Goal: Task Accomplishment & Management: Use online tool/utility

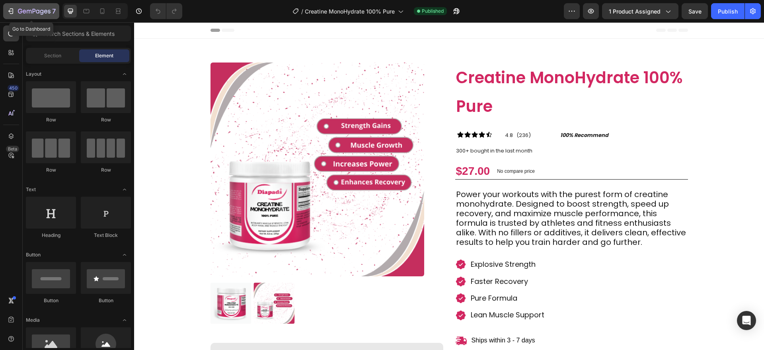
click at [45, 17] on button "7" at bounding box center [31, 11] width 56 height 16
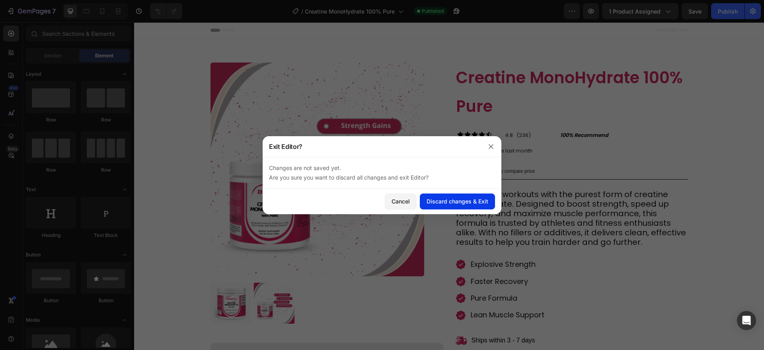
click at [482, 204] on div "Discard changes & Exit" at bounding box center [457, 201] width 62 height 8
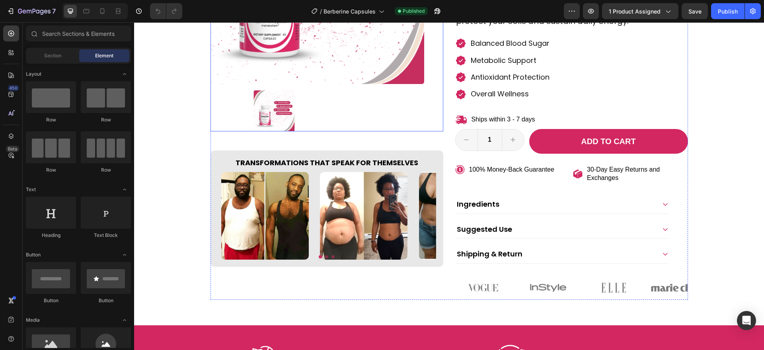
scroll to position [217, 0]
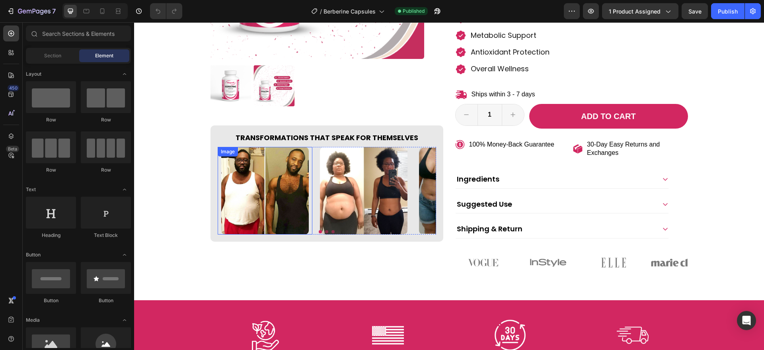
click at [253, 171] on img at bounding box center [265, 191] width 88 height 88
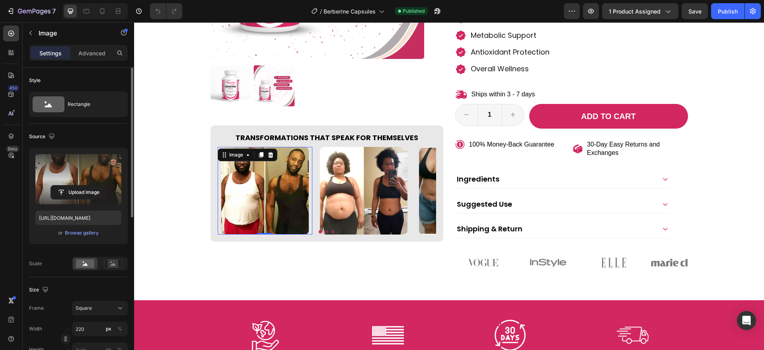
click at [107, 180] on label at bounding box center [78, 179] width 86 height 50
click at [106, 185] on input "file" at bounding box center [78, 192] width 55 height 14
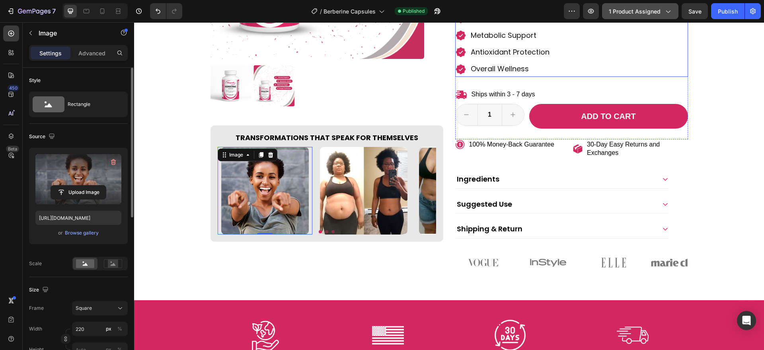
type input "[URL][DOMAIN_NAME]"
click at [363, 183] on img at bounding box center [364, 191] width 88 height 88
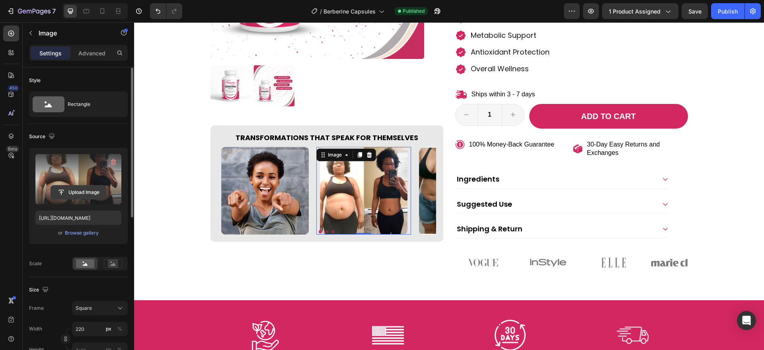
click at [93, 187] on input "file" at bounding box center [78, 192] width 55 height 14
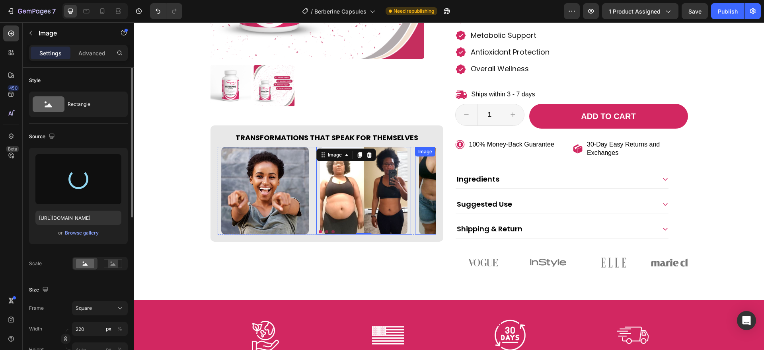
type input "https://cdn.shopify.com/s/files/1/0787/1620/7344/files/gempages_581797582632649…"
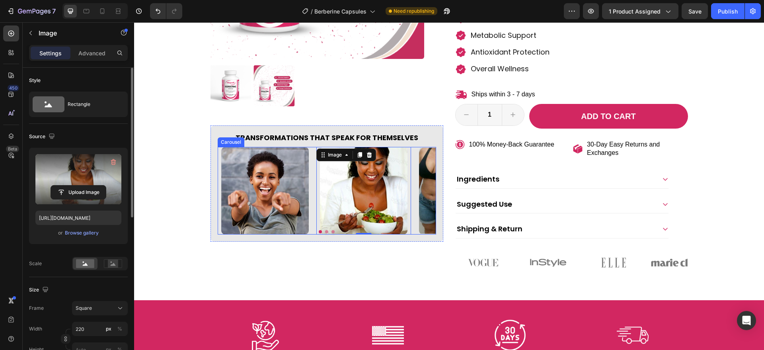
click at [331, 231] on button "Dot" at bounding box center [332, 231] width 3 height 3
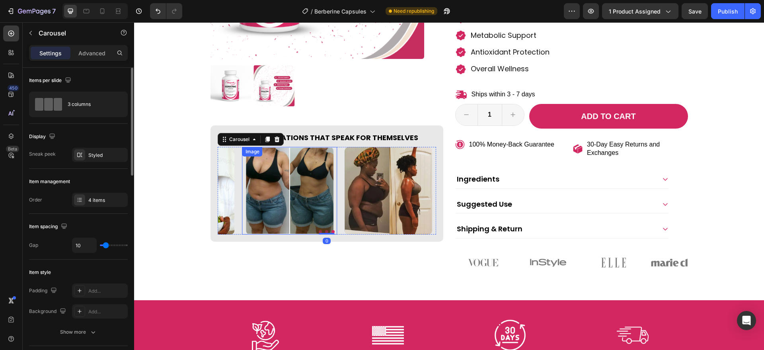
click at [303, 203] on img at bounding box center [290, 191] width 88 height 88
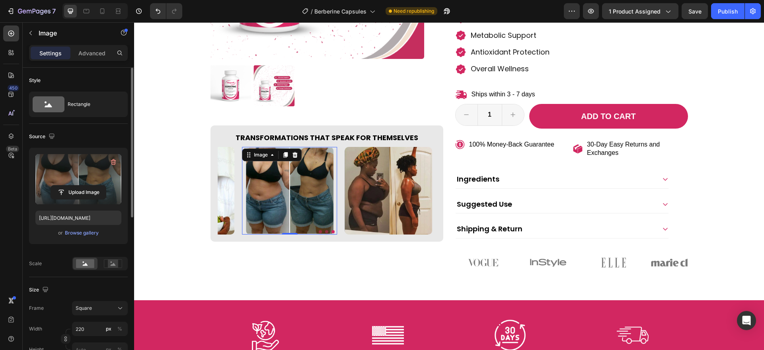
click at [96, 175] on label at bounding box center [78, 179] width 86 height 50
click at [96, 185] on input "file" at bounding box center [78, 192] width 55 height 14
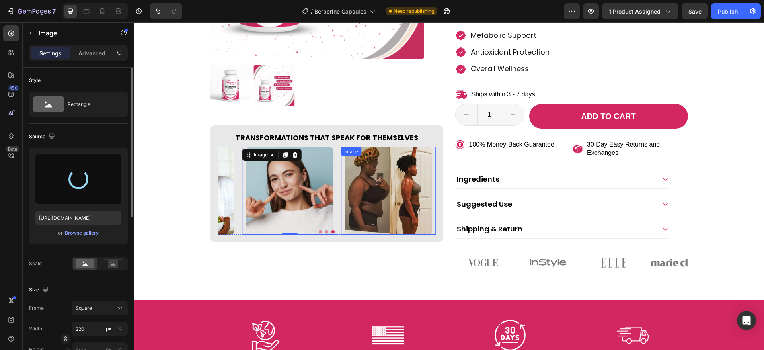
type input "https://cdn.shopify.com/s/files/1/0787/1620/7344/files/gempages_581797582632649…"
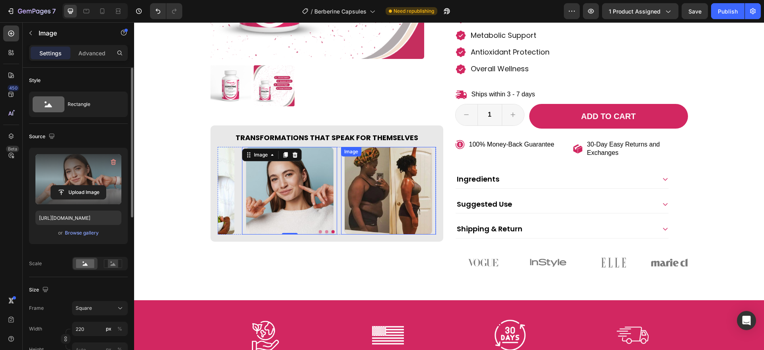
click at [362, 182] on img at bounding box center [388, 191] width 88 height 88
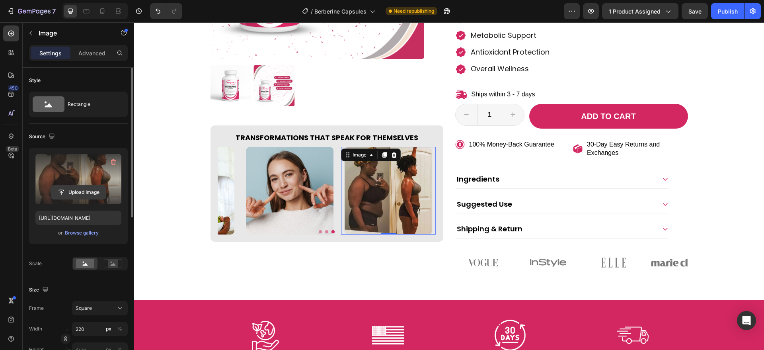
click at [90, 198] on input "file" at bounding box center [78, 192] width 55 height 14
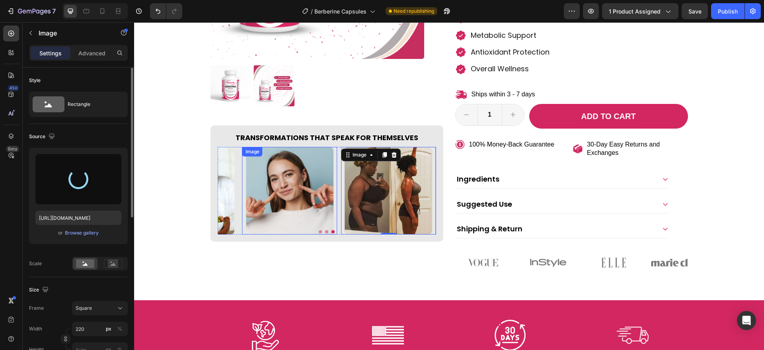
scroll to position [310, 0]
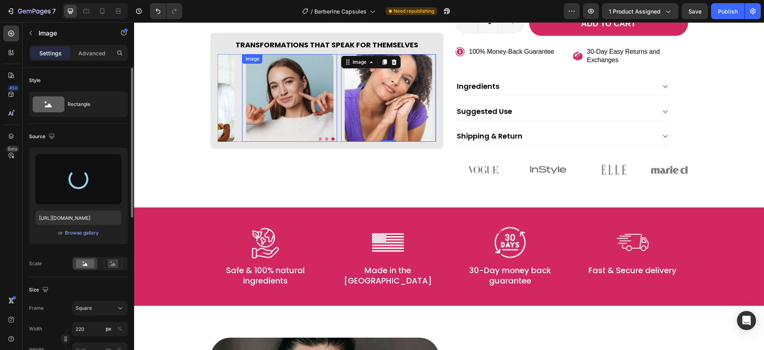
type input "https://cdn.shopify.com/s/files/1/0787/1620/7344/files/gempages_581797582632649…"
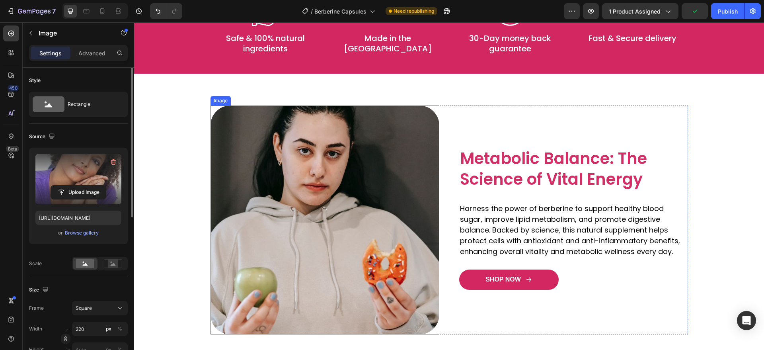
scroll to position [544, 0]
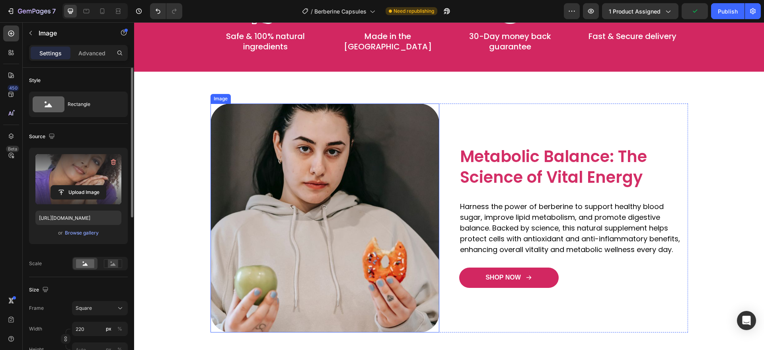
click at [263, 236] on img at bounding box center [324, 217] width 229 height 229
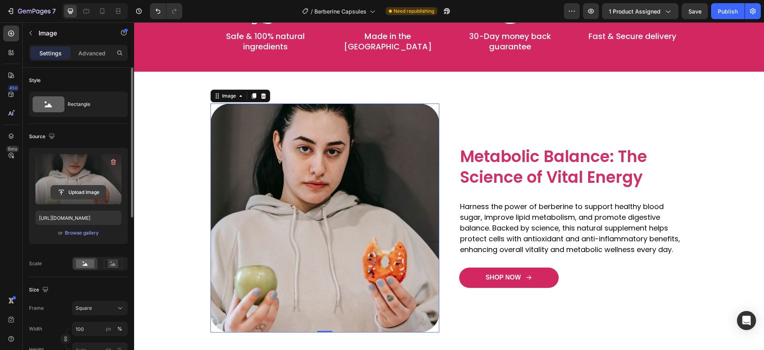
click at [88, 196] on input "file" at bounding box center [78, 192] width 55 height 14
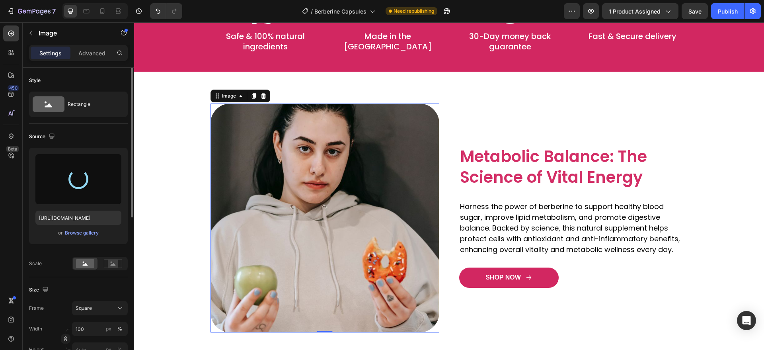
type input "[URL][DOMAIN_NAME]"
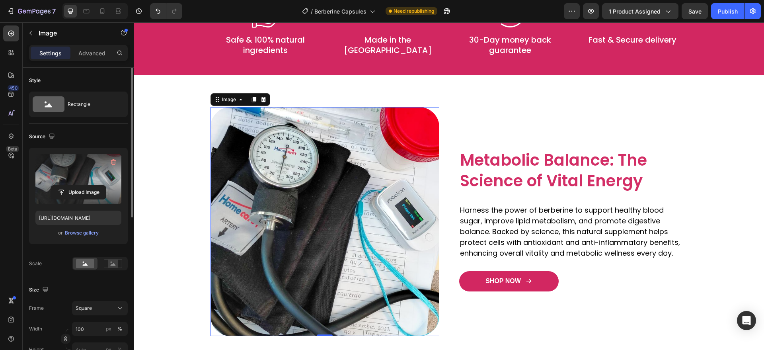
scroll to position [591, 0]
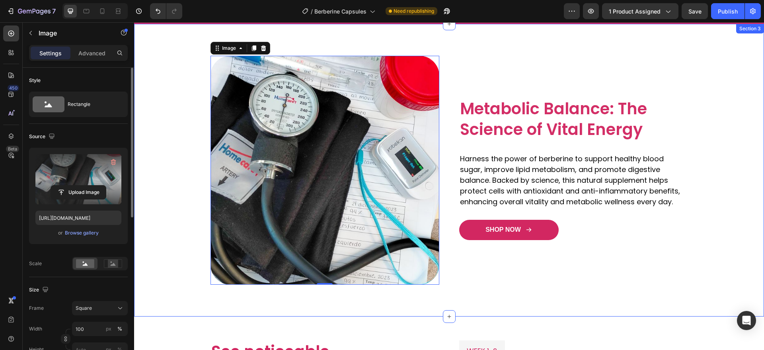
click at [329, 292] on div "Image Metabolic Balance: The Science of Vital Energy Heading Harness the power …" at bounding box center [449, 170] width 630 height 292
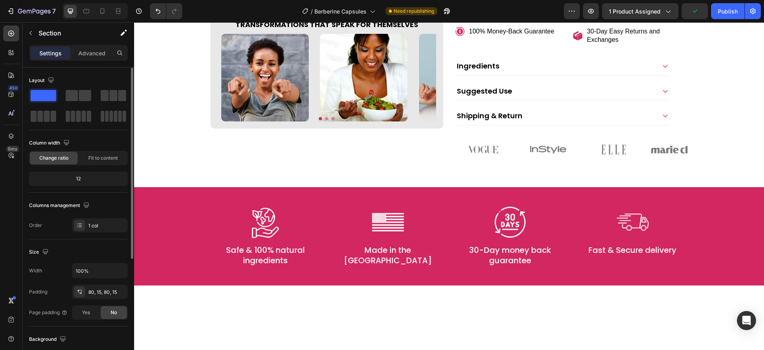
scroll to position [187, 0]
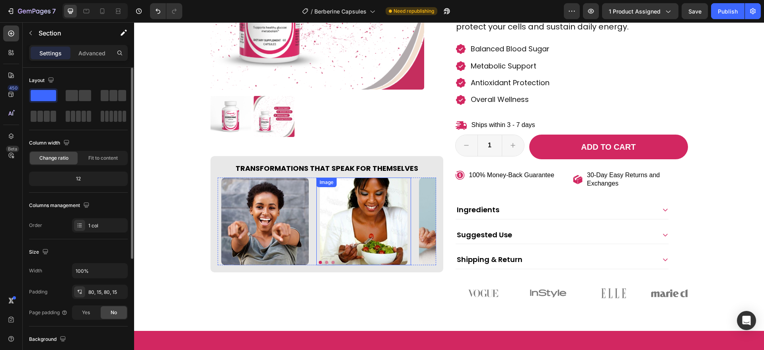
click at [386, 245] on img at bounding box center [364, 221] width 88 height 88
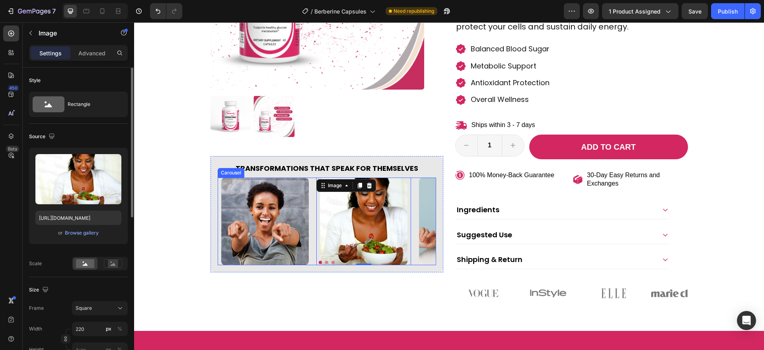
click at [331, 263] on button "Dot" at bounding box center [332, 262] width 3 height 3
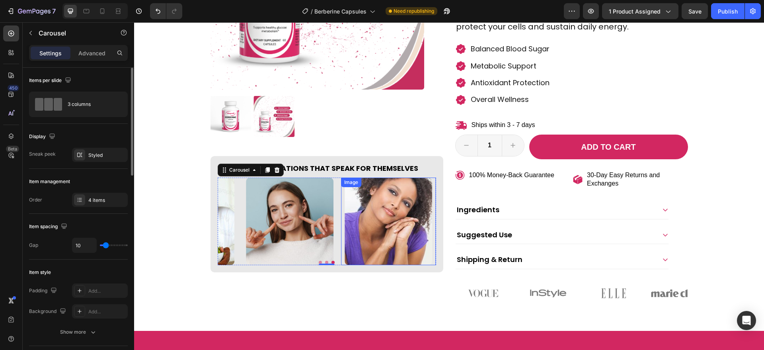
click at [357, 239] on img at bounding box center [388, 221] width 88 height 88
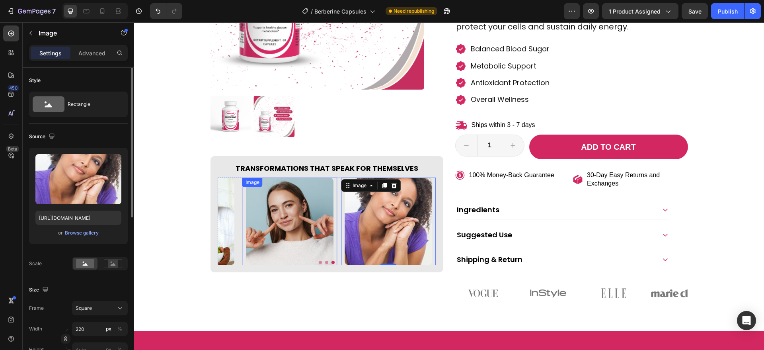
click at [308, 231] on img at bounding box center [290, 221] width 88 height 88
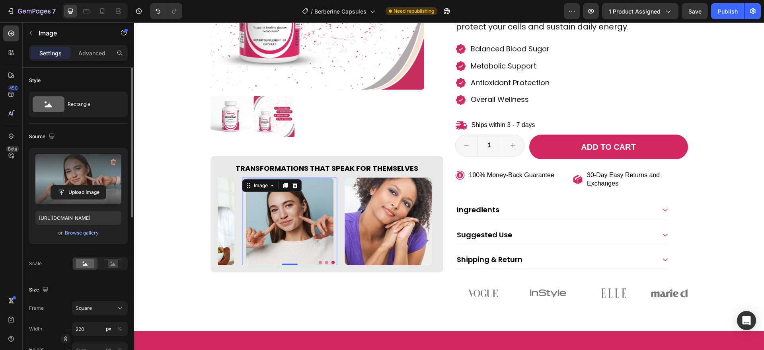
click at [95, 171] on label at bounding box center [78, 179] width 86 height 50
click at [95, 185] on input "file" at bounding box center [78, 192] width 55 height 14
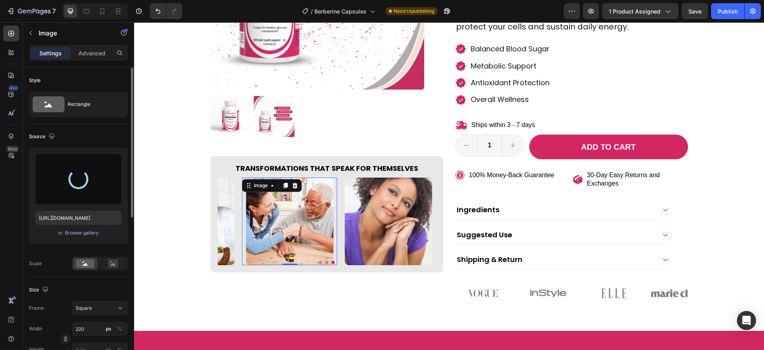
type input "[URL][DOMAIN_NAME]"
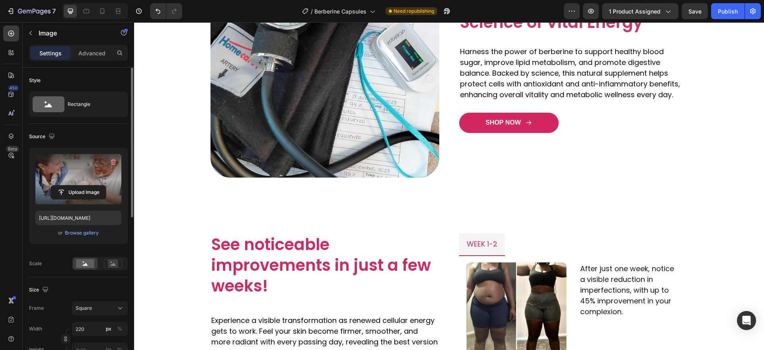
scroll to position [783, 0]
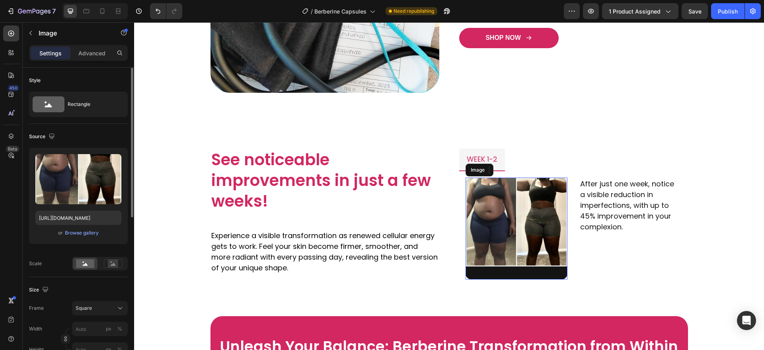
click at [516, 227] on img at bounding box center [516, 228] width 102 height 102
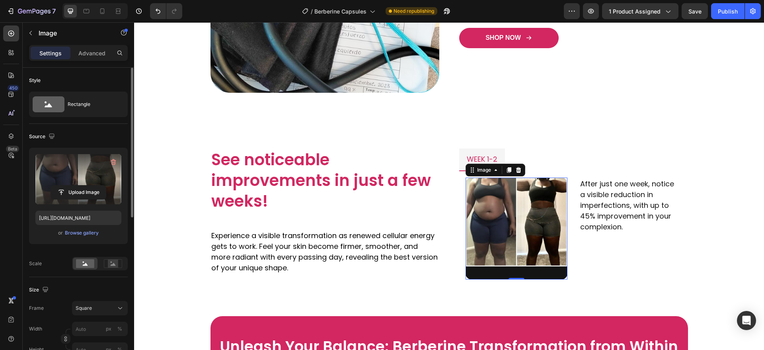
click at [65, 181] on label at bounding box center [78, 179] width 86 height 50
click at [65, 185] on input "file" at bounding box center [78, 192] width 55 height 14
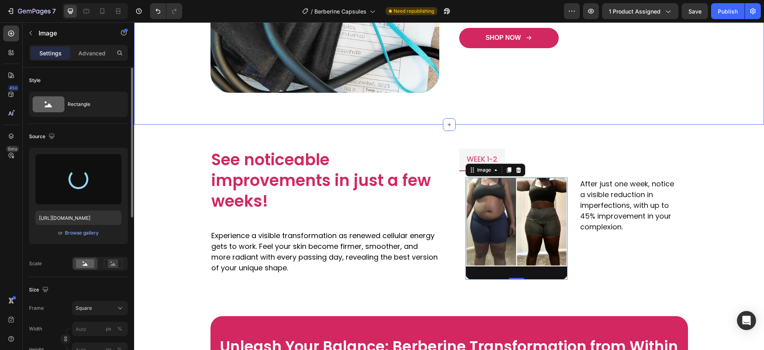
type input "[URL][DOMAIN_NAME]"
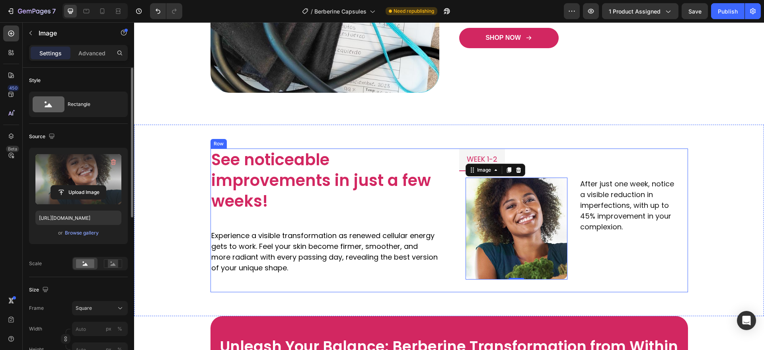
click at [298, 281] on div "See noticeable improvements in just a few weeks! Heading Experience a visible t…" at bounding box center [324, 220] width 229 height 144
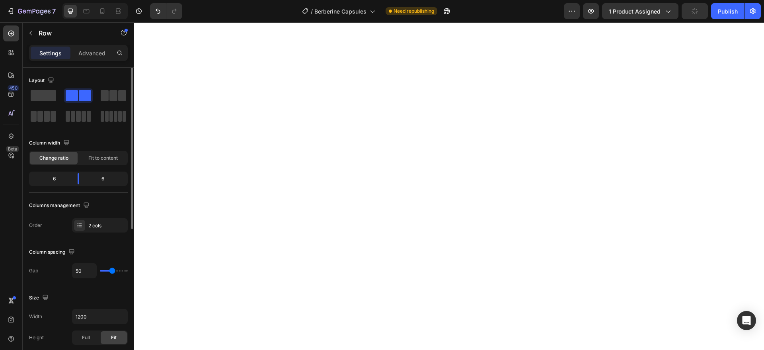
scroll to position [1440, 0]
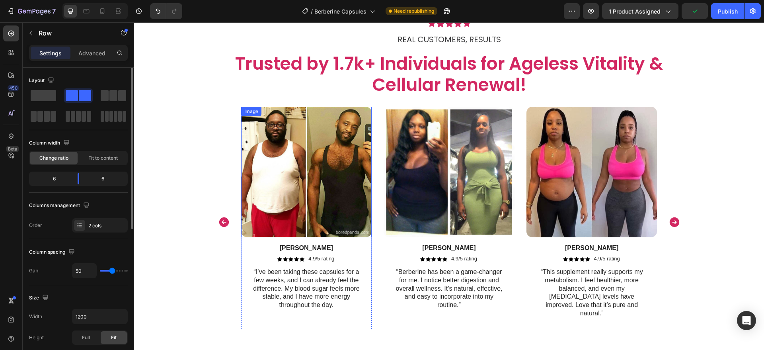
click at [292, 212] on img at bounding box center [306, 172] width 131 height 131
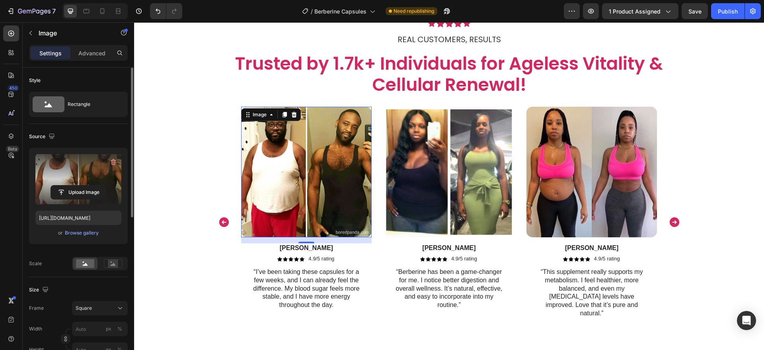
click at [108, 197] on div "Upload Image" at bounding box center [78, 192] width 86 height 14
click at [94, 193] on input "file" at bounding box center [78, 192] width 55 height 14
click at [104, 187] on input "file" at bounding box center [78, 192] width 55 height 14
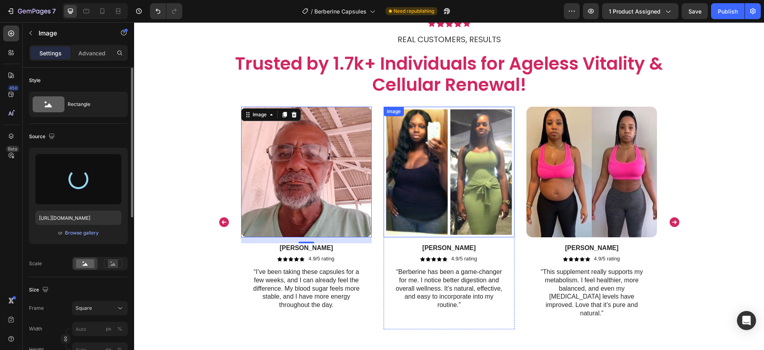
type input "https://cdn.shopify.com/s/files/1/0787/1620/7344/files/gempages_581797582632649…"
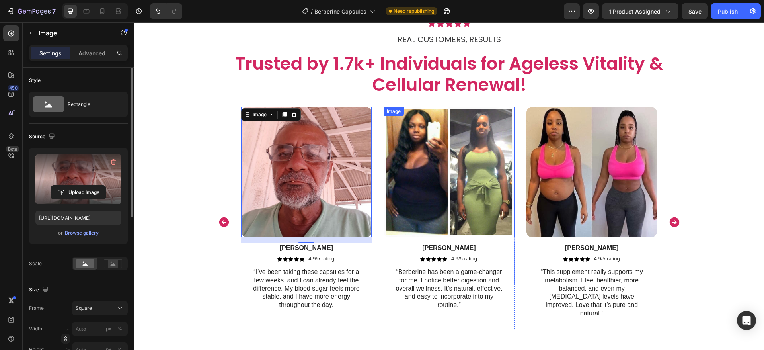
click at [484, 180] on img at bounding box center [448, 172] width 131 height 131
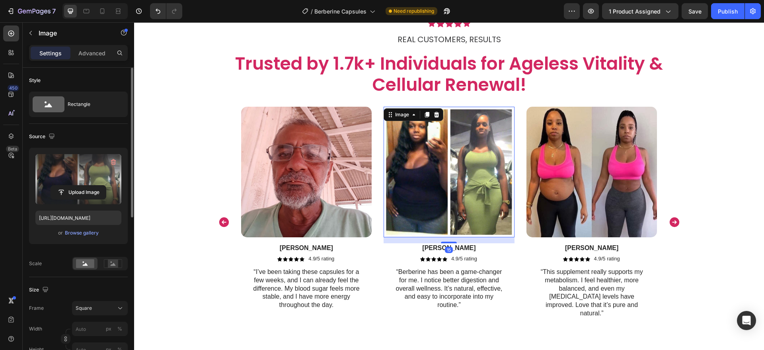
click at [104, 179] on label at bounding box center [78, 179] width 86 height 50
click at [104, 185] on input "file" at bounding box center [78, 192] width 55 height 14
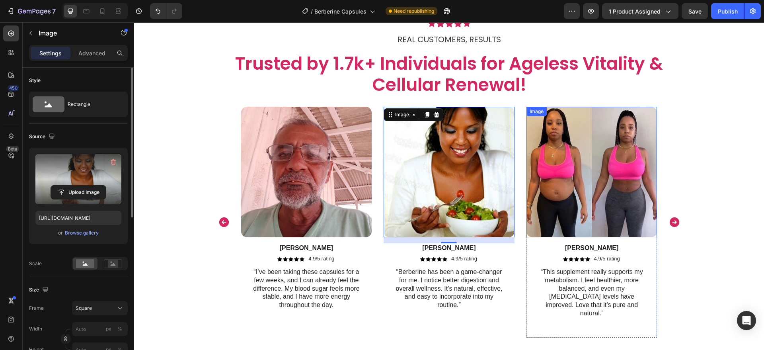
type input "https://cdn.shopify.com/s/files/1/0787/1620/7344/files/gempages_581797582632649…"
click at [82, 165] on label at bounding box center [78, 179] width 86 height 50
click at [82, 185] on input "file" at bounding box center [78, 192] width 55 height 14
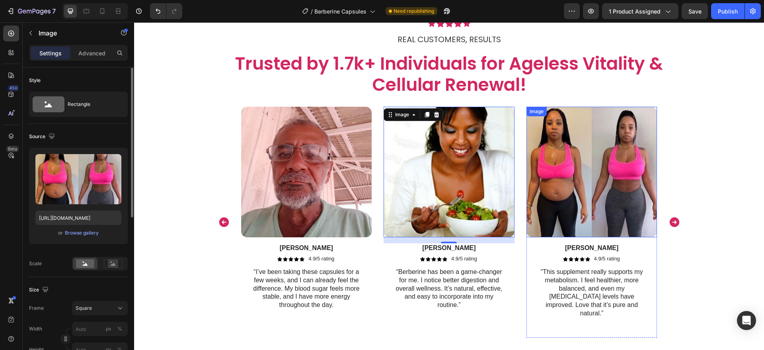
click at [599, 165] on img at bounding box center [591, 172] width 131 height 131
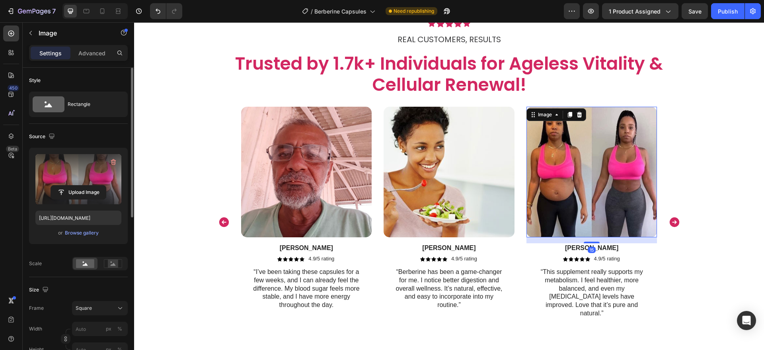
click at [105, 180] on label at bounding box center [78, 179] width 86 height 50
click at [105, 185] on input "file" at bounding box center [78, 192] width 55 height 14
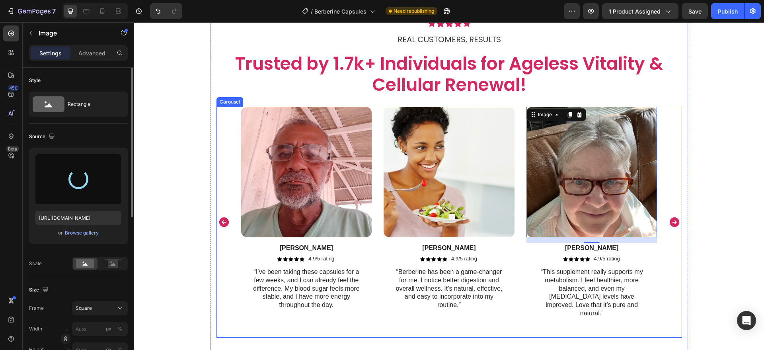
type input "https://cdn.shopify.com/s/files/1/0787/1620/7344/files/gempages_581797582632649…"
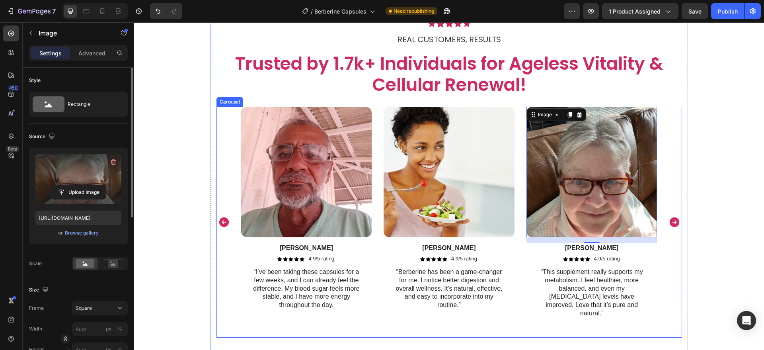
click at [671, 219] on icon "Carousel Next Arrow" at bounding box center [674, 222] width 12 height 12
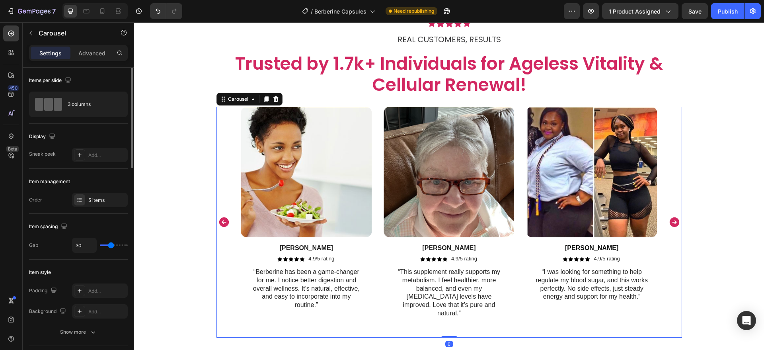
click at [671, 219] on icon "Carousel Next Arrow" at bounding box center [674, 222] width 12 height 12
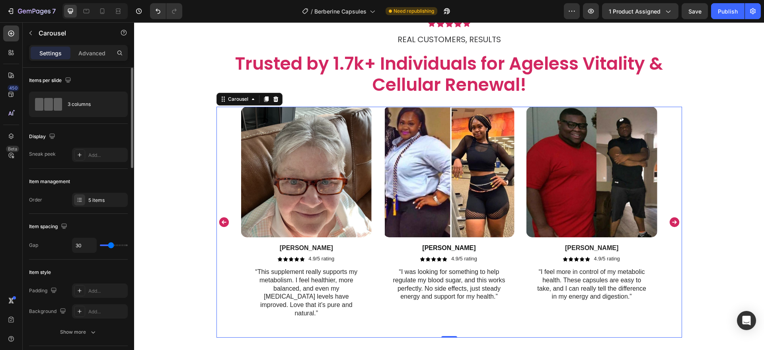
click at [671, 219] on icon "Carousel Next Arrow" at bounding box center [674, 222] width 12 height 12
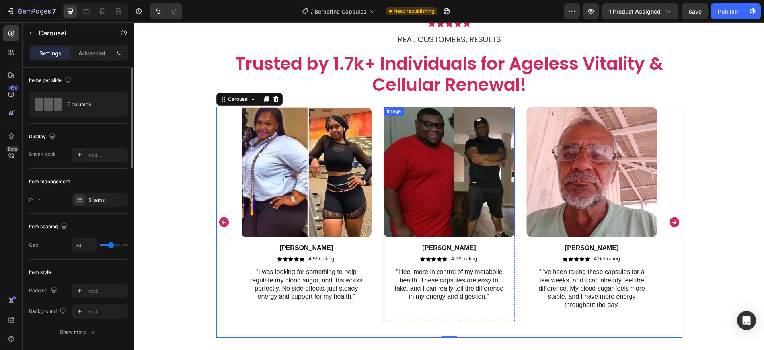
click at [416, 206] on img at bounding box center [448, 172] width 131 height 131
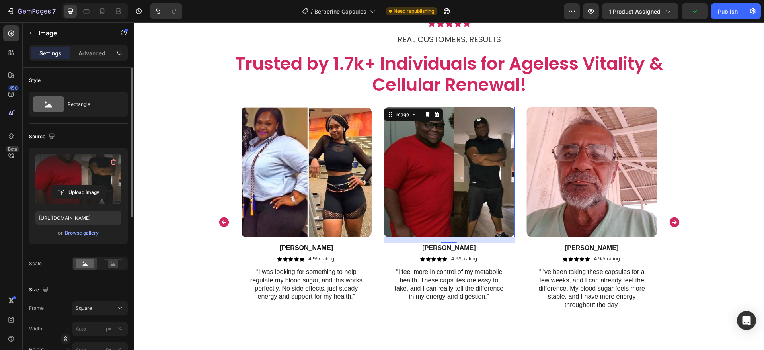
click at [58, 181] on label at bounding box center [78, 179] width 86 height 50
click at [58, 185] on input "file" at bounding box center [78, 192] width 55 height 14
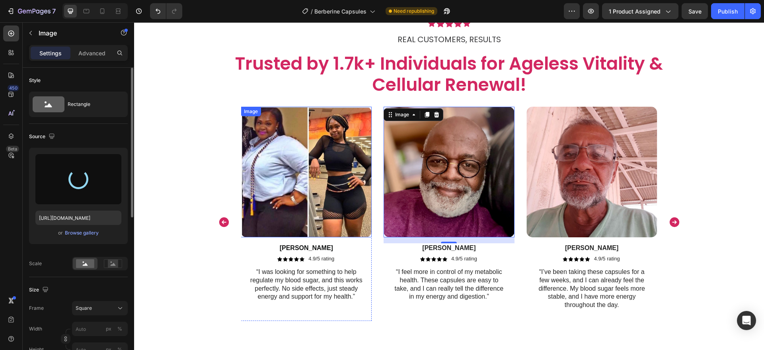
type input "[URL][DOMAIN_NAME]"
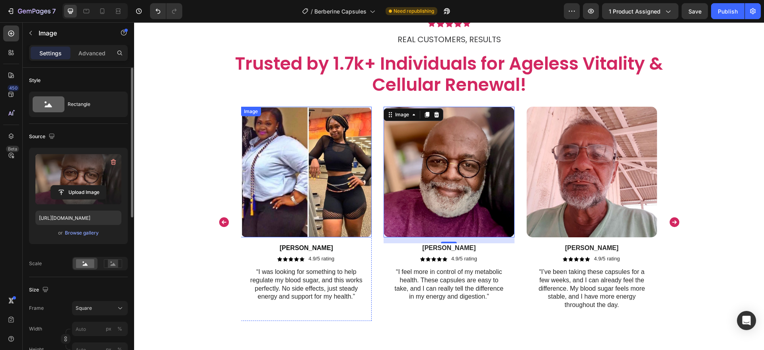
click at [331, 168] on img at bounding box center [306, 172] width 131 height 131
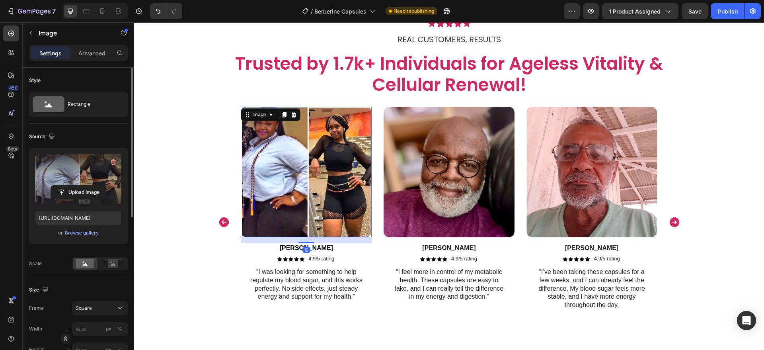
click at [61, 161] on label at bounding box center [78, 179] width 86 height 50
click at [61, 185] on input "file" at bounding box center [78, 192] width 55 height 14
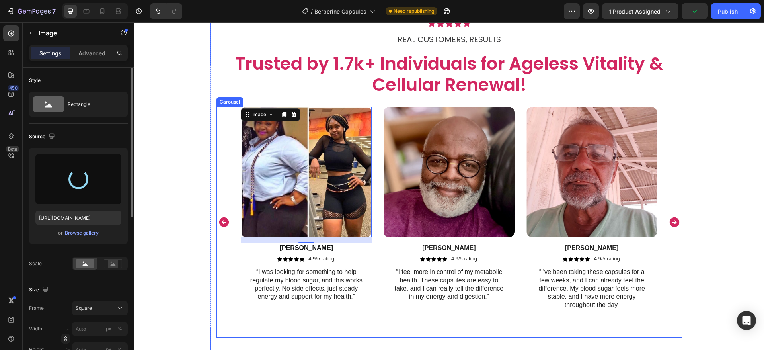
type input "https://cdn.shopify.com/s/files/1/0787/1620/7344/files/gempages_581797582632649…"
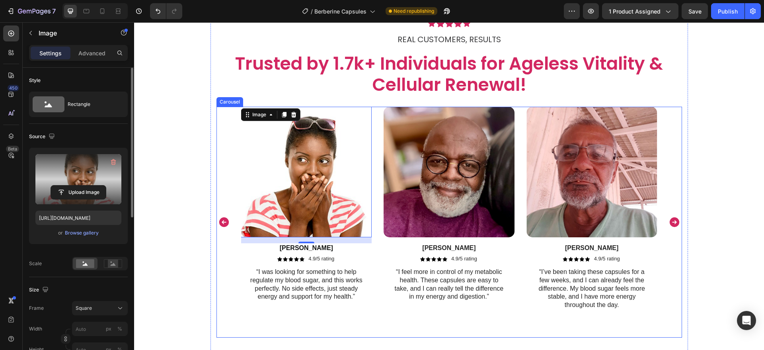
click at [219, 217] on icon "Carousel Back Arrow" at bounding box center [224, 222] width 10 height 10
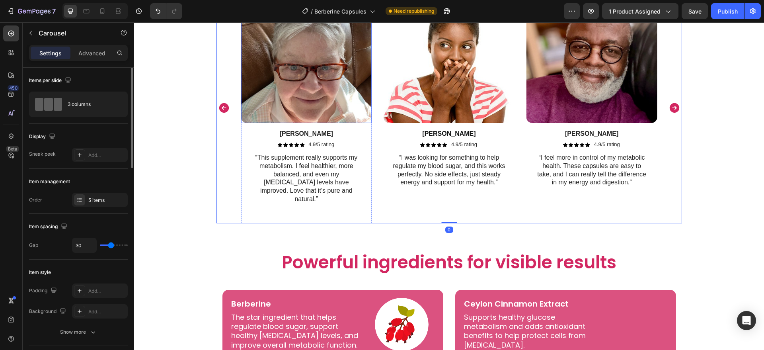
scroll to position [1558, 0]
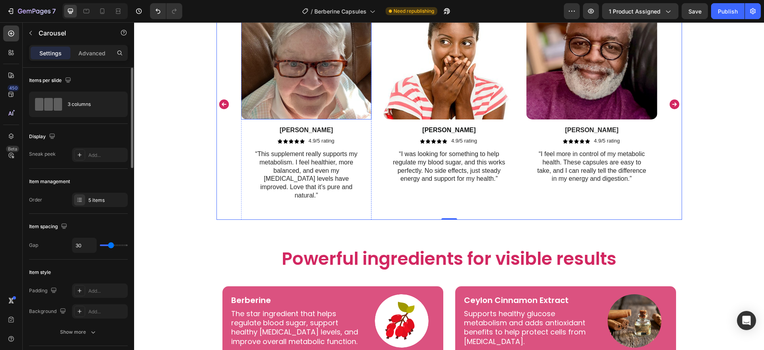
click at [327, 97] on img at bounding box center [306, 54] width 131 height 131
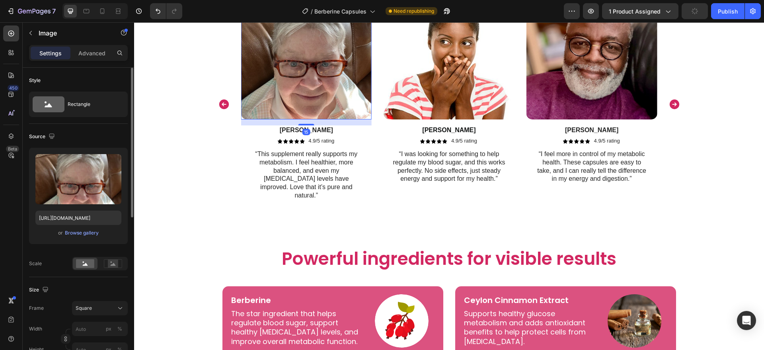
click at [91, 229] on button "Browse gallery" at bounding box center [81, 233] width 35 height 8
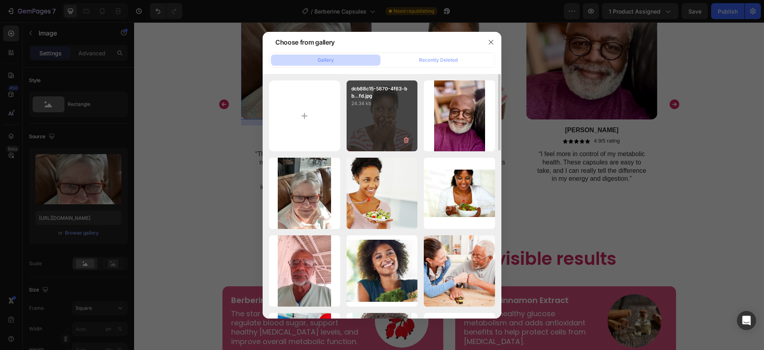
click at [373, 115] on div "dcb88c15-5870-4f63-bb...fd.jpg 24.34 kb" at bounding box center [381, 115] width 71 height 71
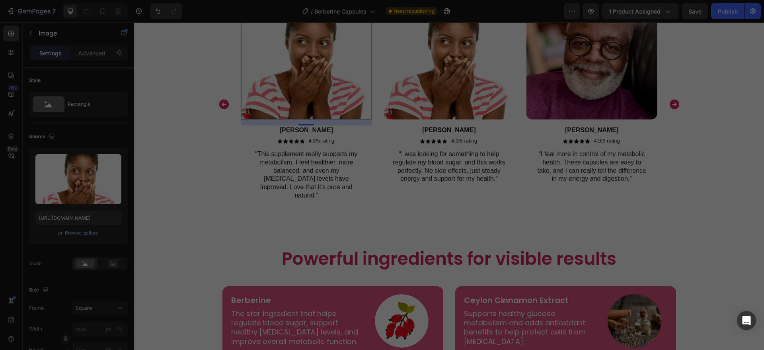
type input "https://cdn.shopify.com/s/files/1/0787/1620/7344/files/gempages_581797582632649…"
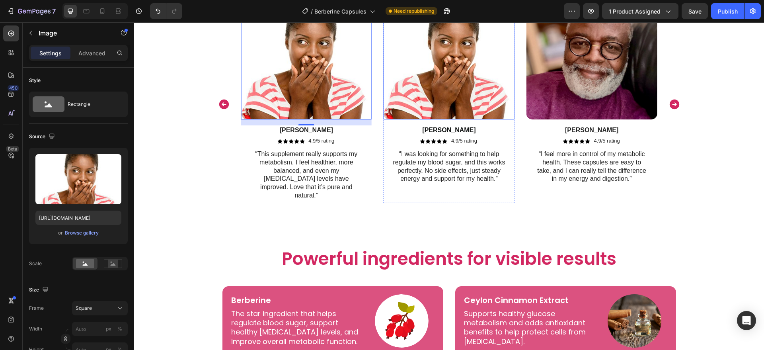
click at [440, 106] on img at bounding box center [448, 54] width 131 height 131
click at [92, 233] on div "Browse gallery" at bounding box center [82, 232] width 34 height 7
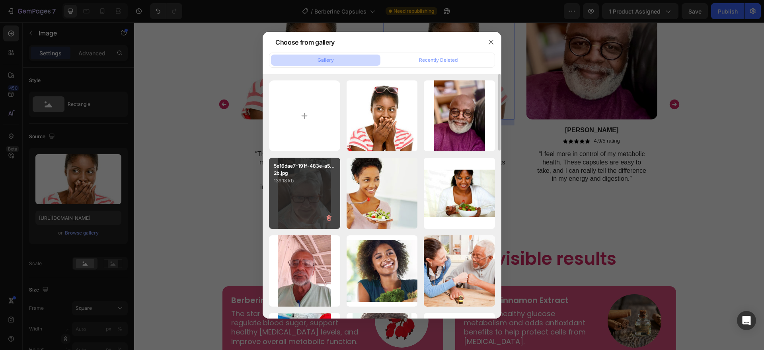
click at [307, 193] on div "5e16dae7-191f-483e-a5...2b.jpg 139.18 kb" at bounding box center [304, 193] width 71 height 71
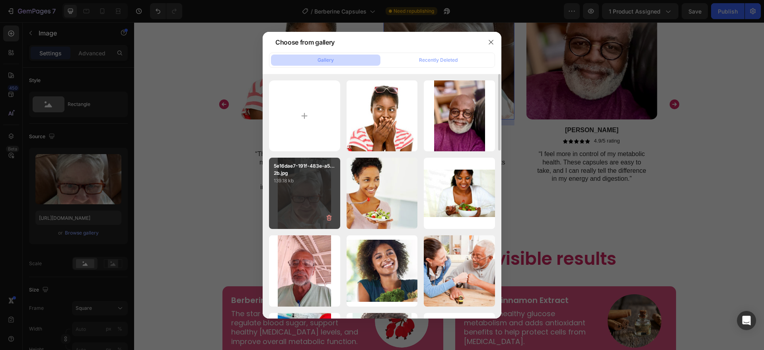
type input "https://cdn.shopify.com/s/files/1/0787/1620/7344/files/gempages_581797582632649…"
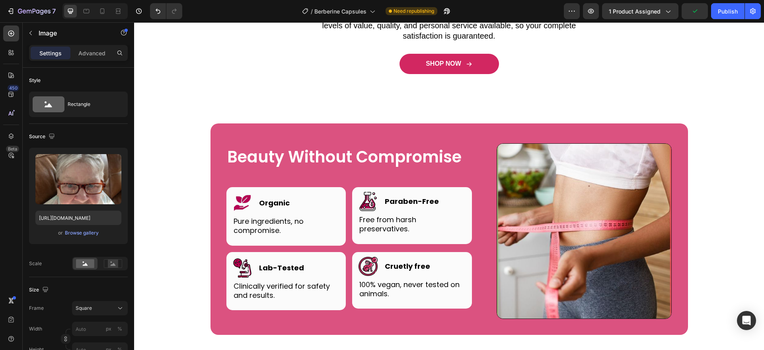
scroll to position [2260, 0]
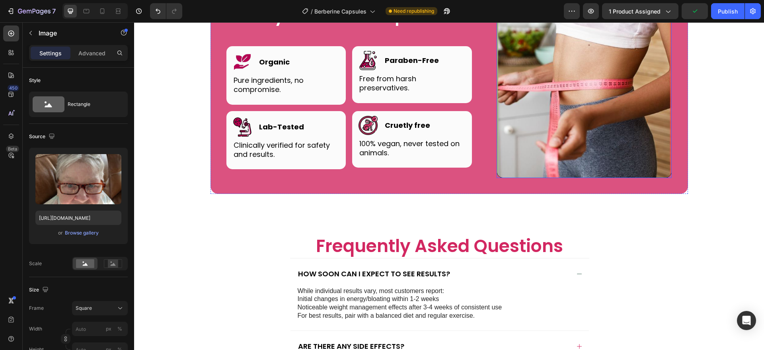
click at [513, 165] on img at bounding box center [583, 89] width 175 height 175
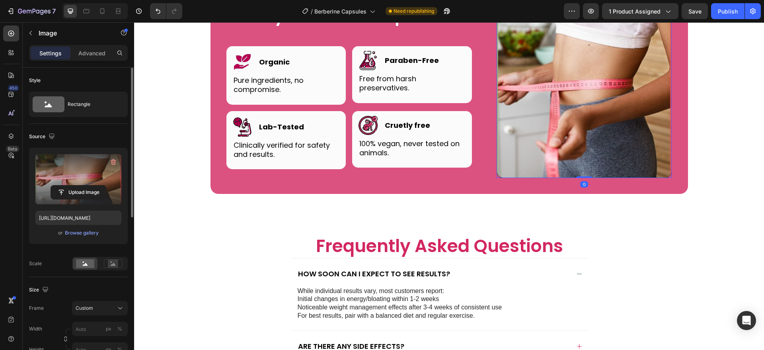
click at [90, 182] on label at bounding box center [78, 179] width 86 height 50
click at [90, 185] on input "file" at bounding box center [78, 192] width 55 height 14
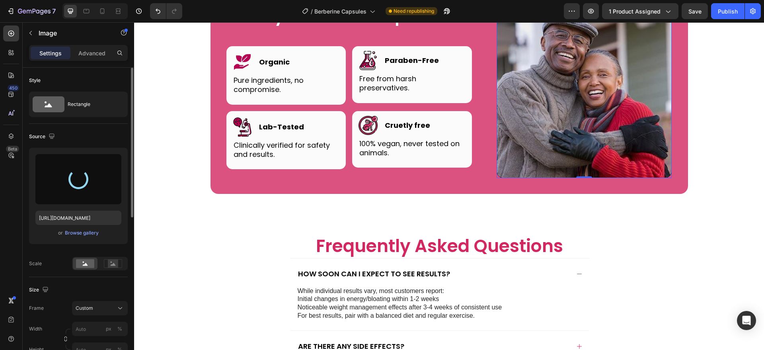
type input "[URL][DOMAIN_NAME]"
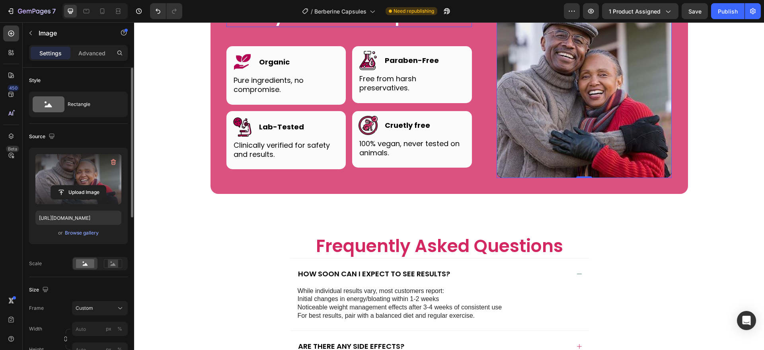
click at [259, 27] on h2 "Beauty Without Compromise" at bounding box center [348, 16] width 245 height 22
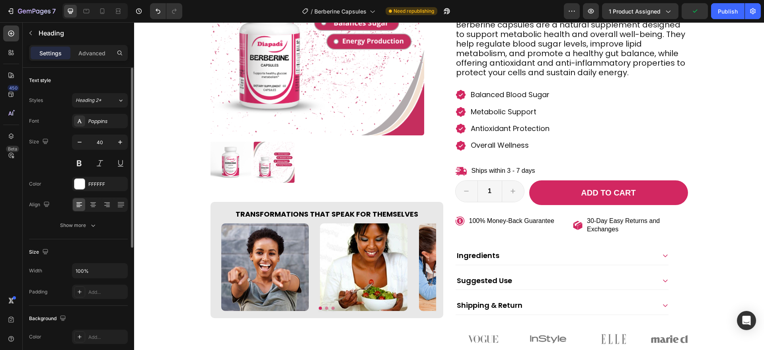
scroll to position [162, 0]
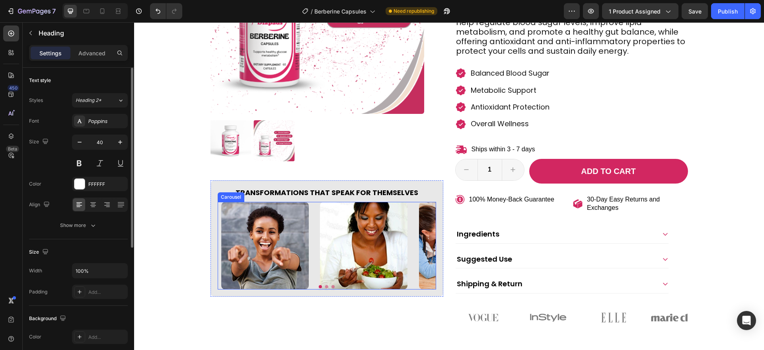
click at [331, 286] on button "Dot" at bounding box center [332, 286] width 3 height 3
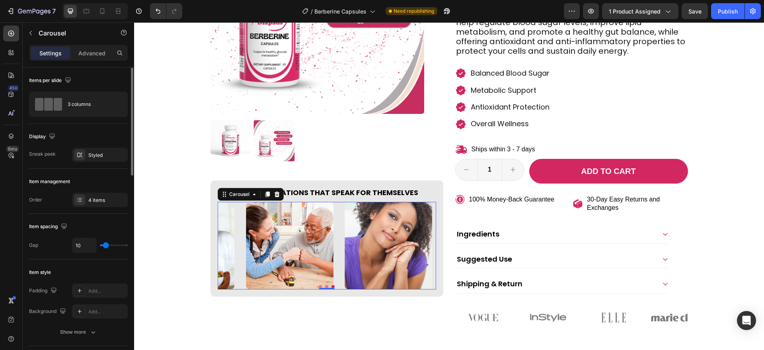
click at [325, 285] on button "Dot" at bounding box center [326, 286] width 3 height 3
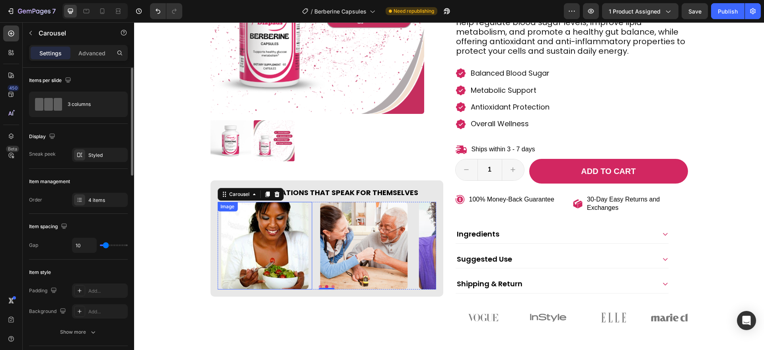
click at [294, 253] on img at bounding box center [265, 246] width 88 height 88
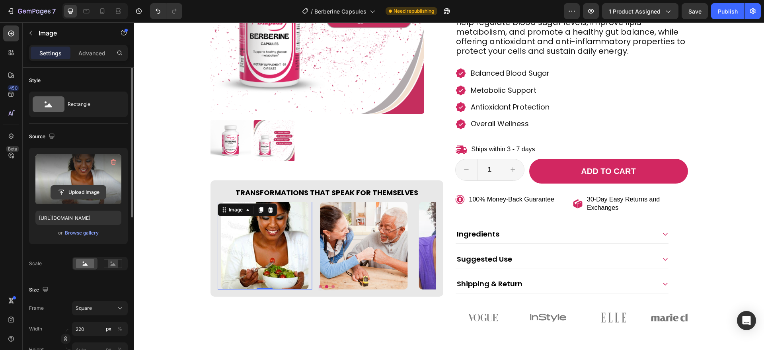
click at [103, 187] on input "file" at bounding box center [78, 192] width 55 height 14
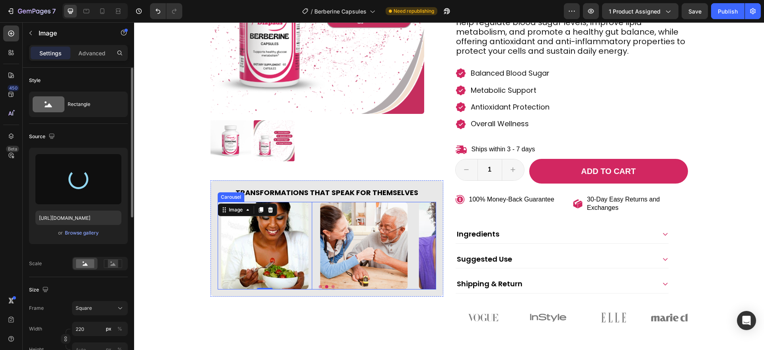
type input "[URL][DOMAIN_NAME]"
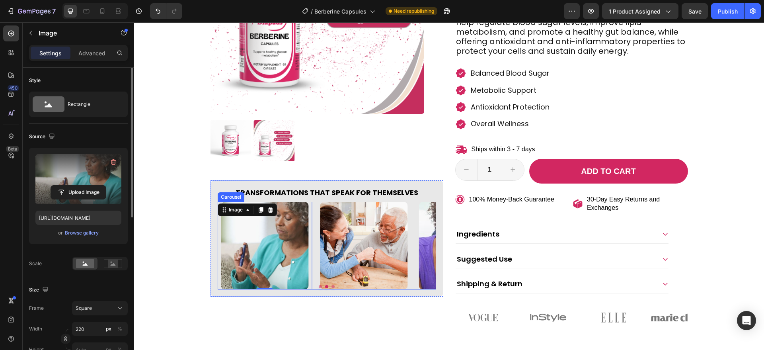
click at [319, 285] on button "Dot" at bounding box center [320, 286] width 3 height 3
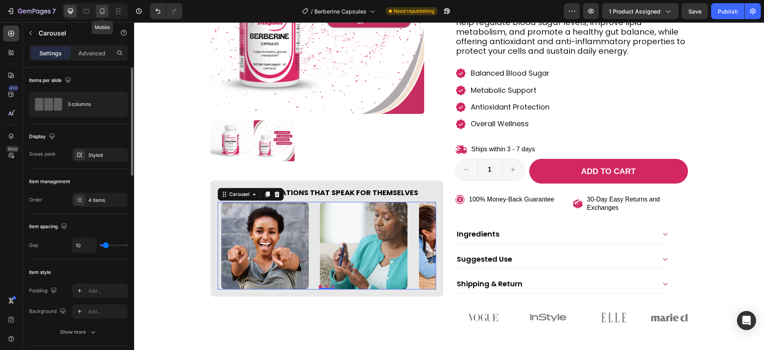
click at [101, 10] on icon at bounding box center [102, 11] width 4 height 6
type input "100%"
type input "15"
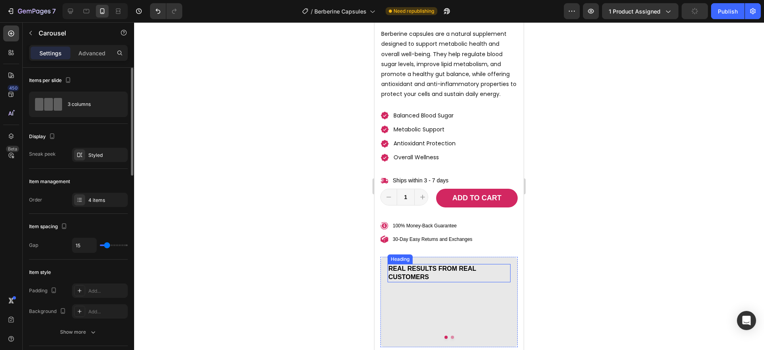
scroll to position [424, 0]
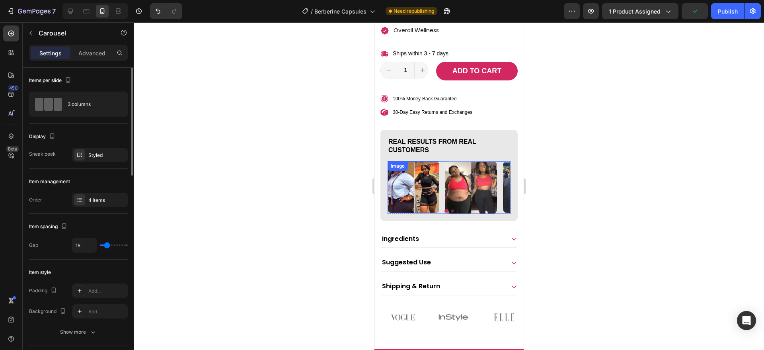
click at [404, 174] on div "Image" at bounding box center [413, 187] width 52 height 52
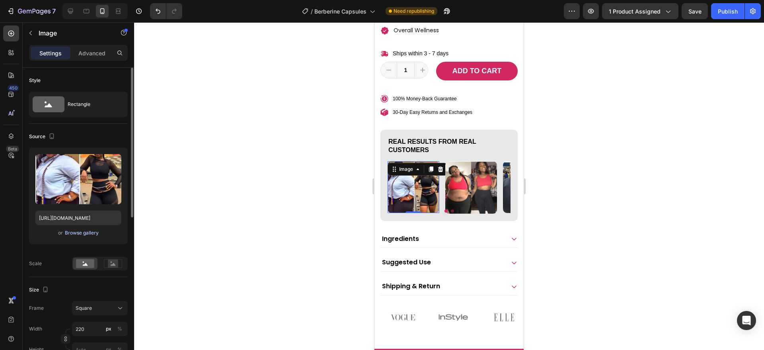
click at [91, 229] on div "Browse gallery" at bounding box center [82, 232] width 34 height 7
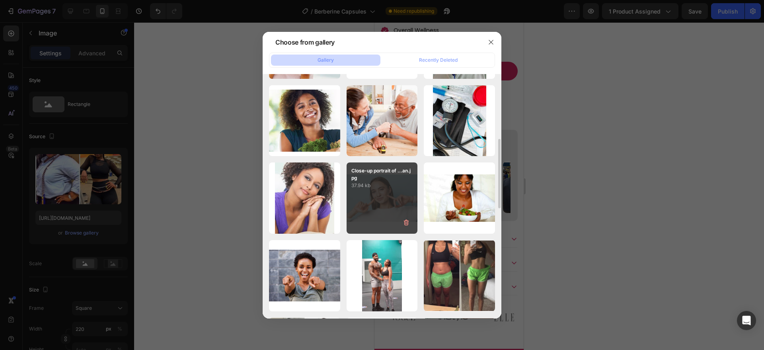
scroll to position [247, 0]
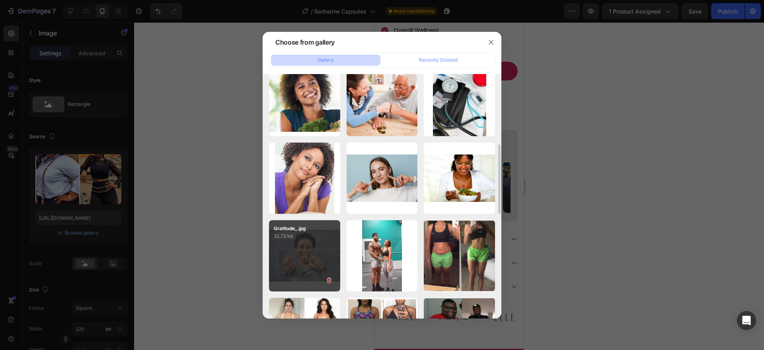
click at [305, 238] on p "32.72 kb" at bounding box center [305, 236] width 62 height 8
type input "[URL][DOMAIN_NAME]"
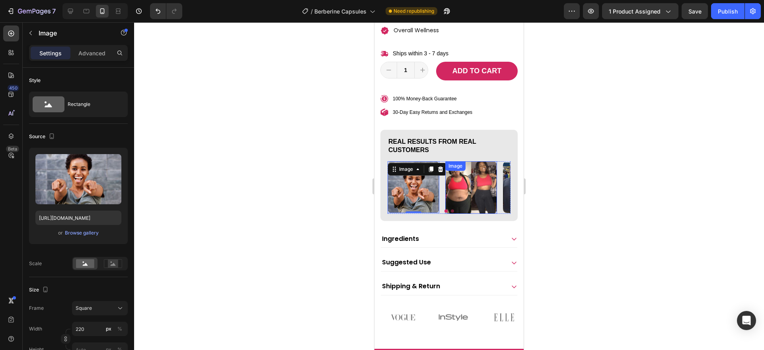
click at [457, 190] on img at bounding box center [471, 187] width 52 height 53
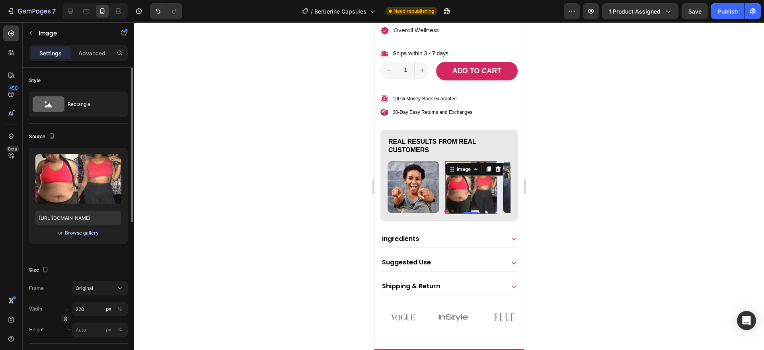
click at [88, 232] on div "Browse gallery" at bounding box center [82, 232] width 34 height 7
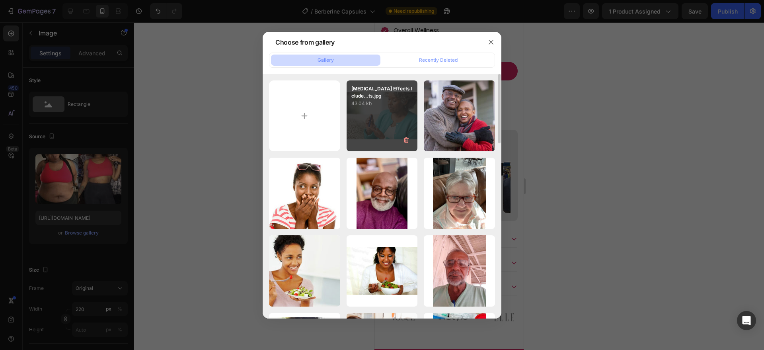
click at [385, 118] on div "[MEDICAL_DATA] Effects Iclude...ts.jpg 43.04 kb" at bounding box center [381, 115] width 71 height 71
type input "[URL][DOMAIN_NAME]"
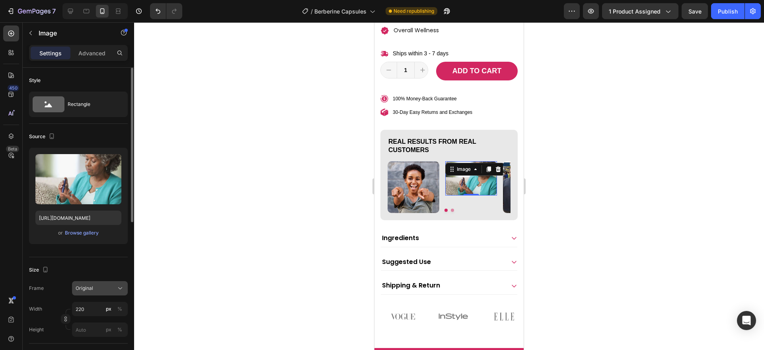
click at [99, 288] on div "Original" at bounding box center [95, 287] width 39 height 7
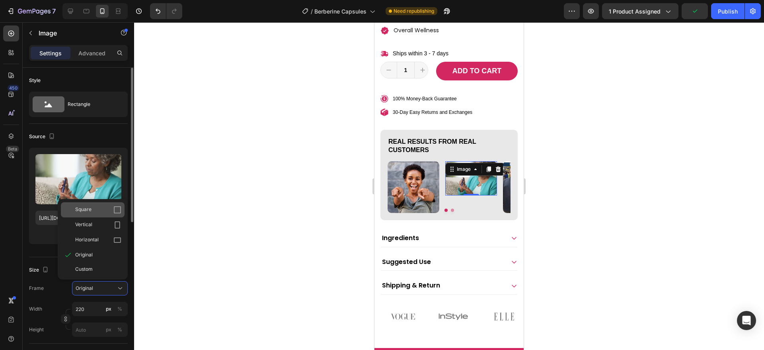
click at [110, 212] on div "Square" at bounding box center [98, 210] width 46 height 8
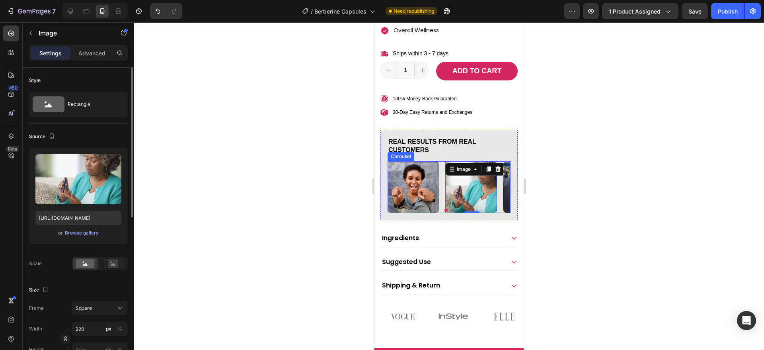
click at [451, 210] on button "Dot" at bounding box center [452, 209] width 3 height 3
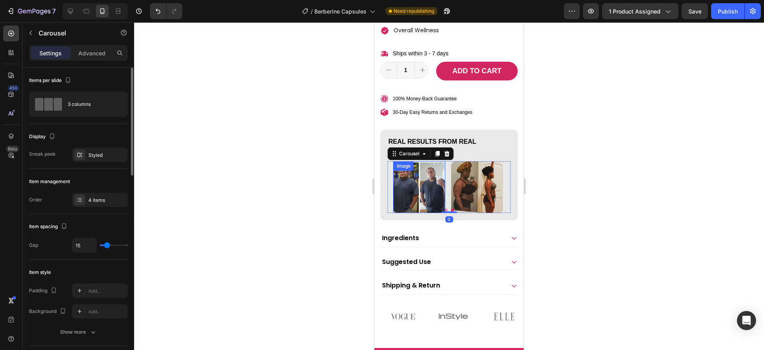
click at [430, 190] on img at bounding box center [419, 187] width 52 height 52
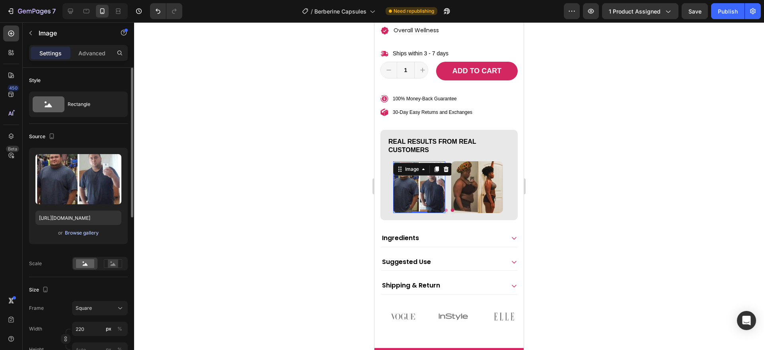
click at [88, 231] on div "Browse gallery" at bounding box center [82, 232] width 34 height 7
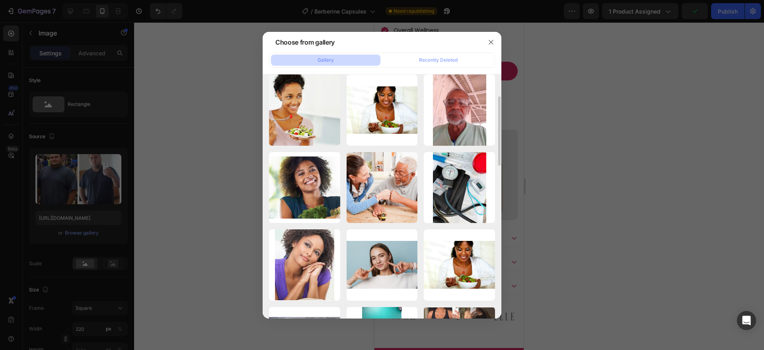
scroll to position [162, 0]
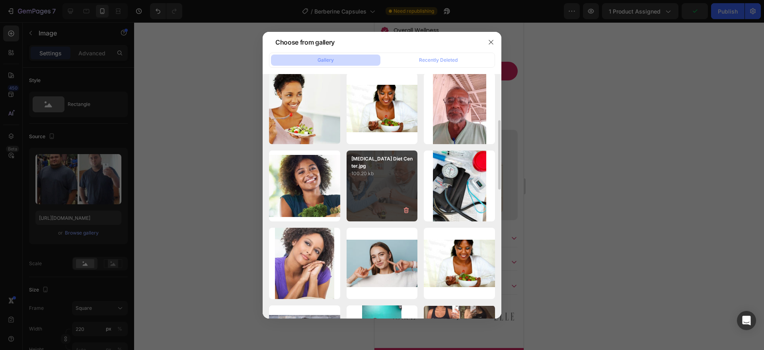
click at [389, 191] on div "[MEDICAL_DATA] Diet Center.jpg 100.20 kb" at bounding box center [381, 185] width 71 height 71
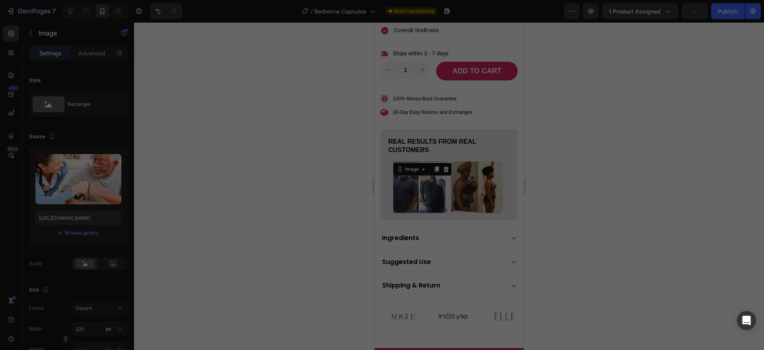
type input "[URL][DOMAIN_NAME]"
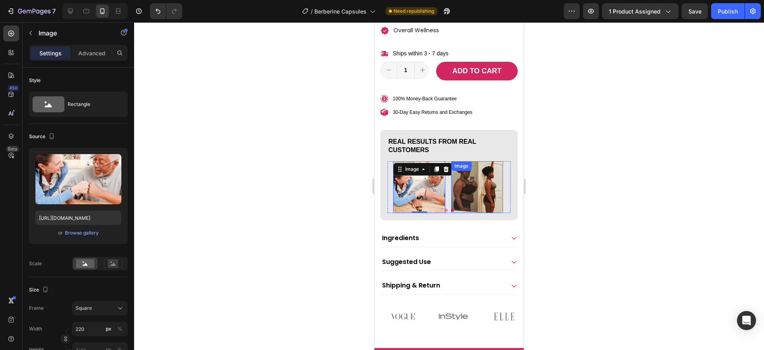
click at [463, 180] on img at bounding box center [477, 187] width 52 height 52
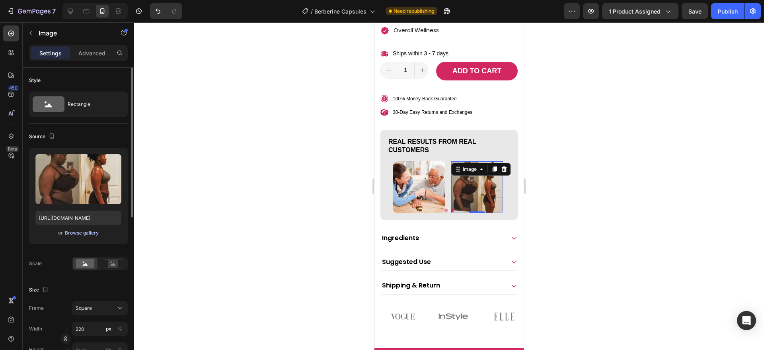
click at [84, 229] on div "Browse gallery" at bounding box center [82, 232] width 34 height 7
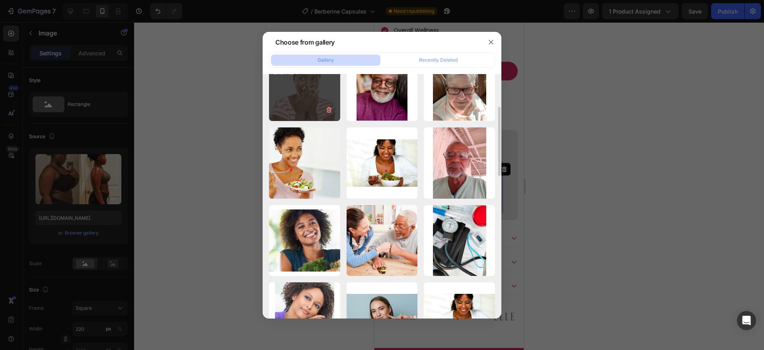
scroll to position [116, 0]
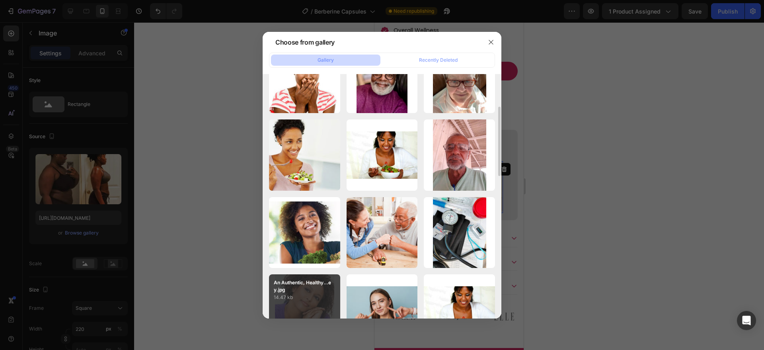
click at [309, 287] on p "An Authentic, Healthy...ey.jpg" at bounding box center [305, 286] width 62 height 14
type input "https://cdn.shopify.com/s/files/1/0787/1620/7344/files/gempages_581797582632649…"
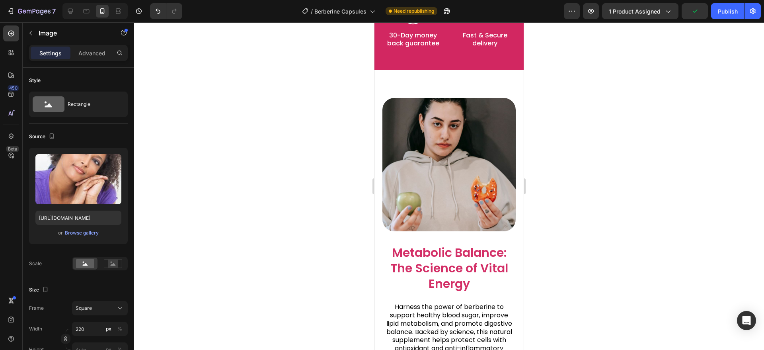
scroll to position [913, 0]
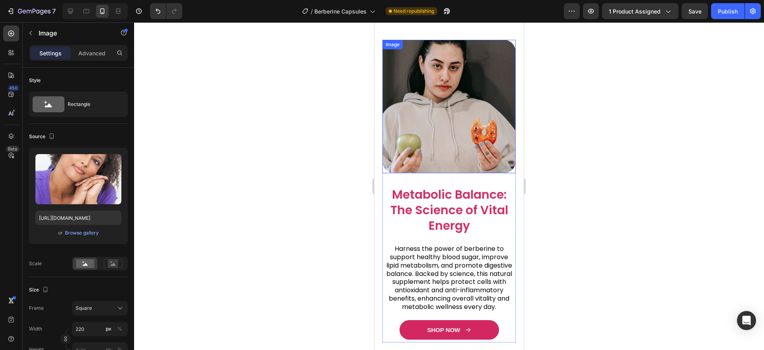
click at [452, 148] on img at bounding box center [448, 106] width 133 height 133
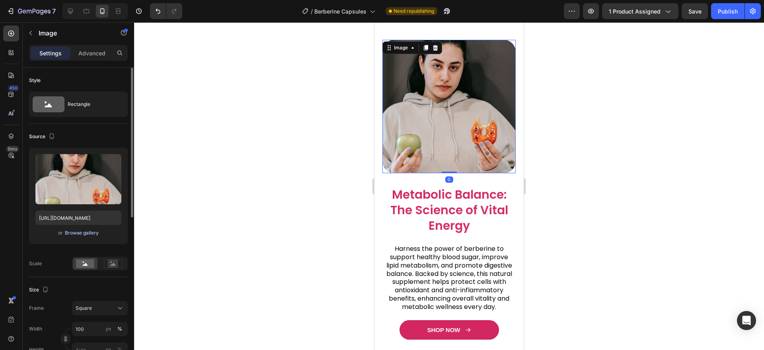
click at [89, 229] on div "Browse gallery" at bounding box center [82, 232] width 34 height 7
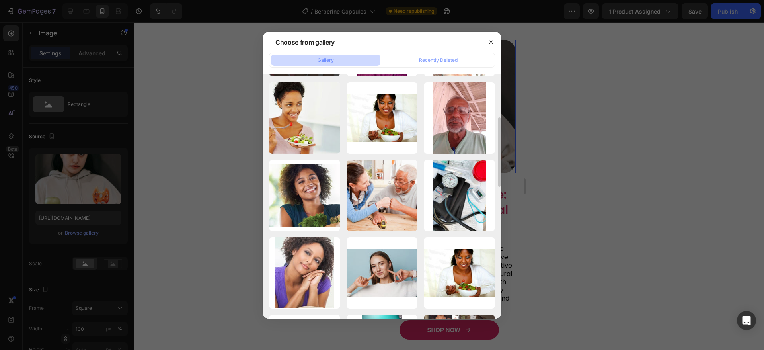
scroll to position [186, 0]
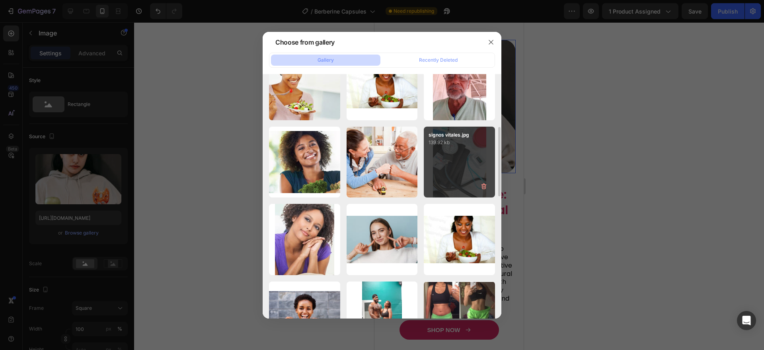
click at [450, 147] on div "signos vitales.jpg 139.92 kb" at bounding box center [459, 161] width 71 height 71
type input "[URL][DOMAIN_NAME]"
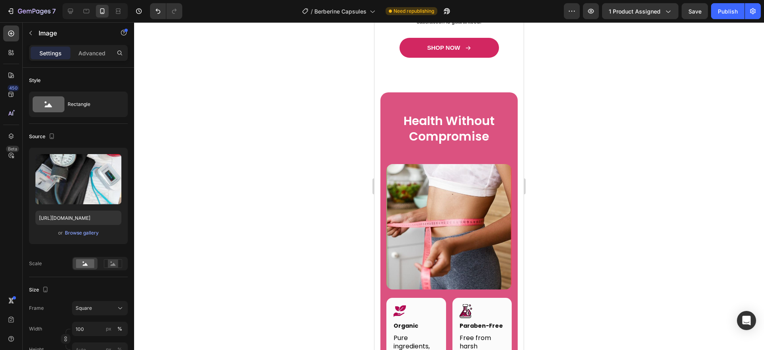
scroll to position [2917, 0]
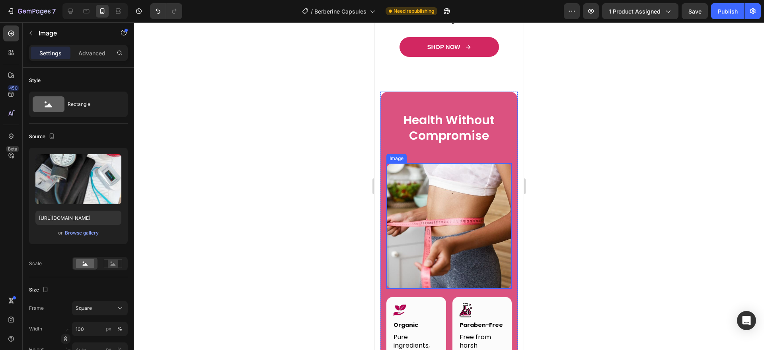
click at [424, 229] on img at bounding box center [448, 225] width 125 height 125
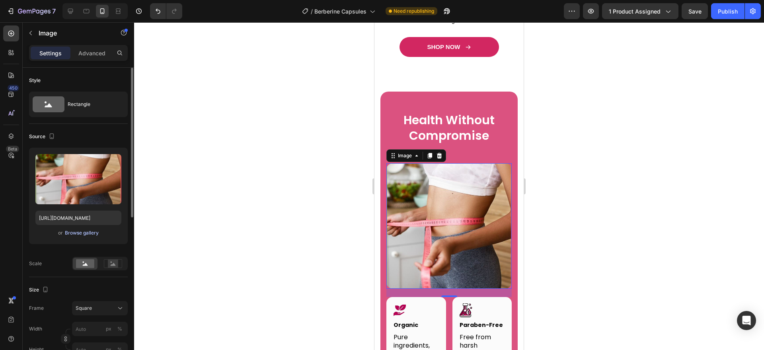
click at [85, 229] on button "Browse gallery" at bounding box center [81, 233] width 35 height 8
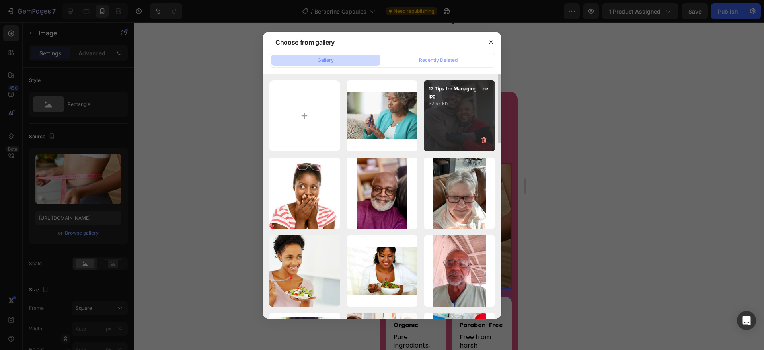
click at [442, 126] on div "12 Tips for Managing ...de.jpg 32.57 kb" at bounding box center [459, 115] width 71 height 71
type input "[URL][DOMAIN_NAME]"
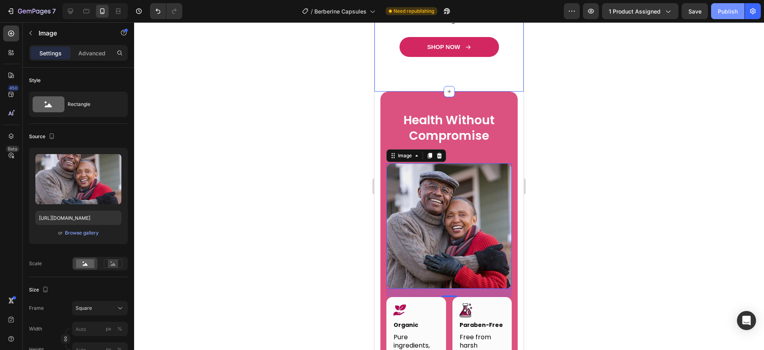
click at [732, 13] on div "Publish" at bounding box center [728, 11] width 20 height 8
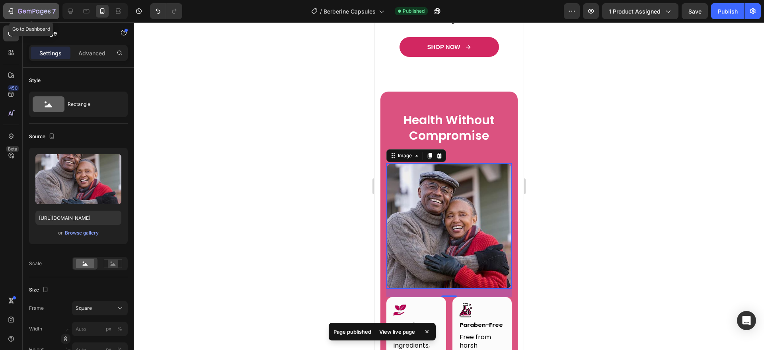
click at [51, 6] on button "7" at bounding box center [31, 11] width 56 height 16
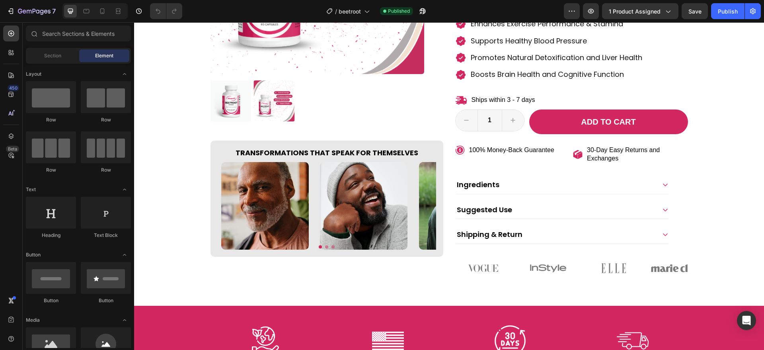
scroll to position [252, 0]
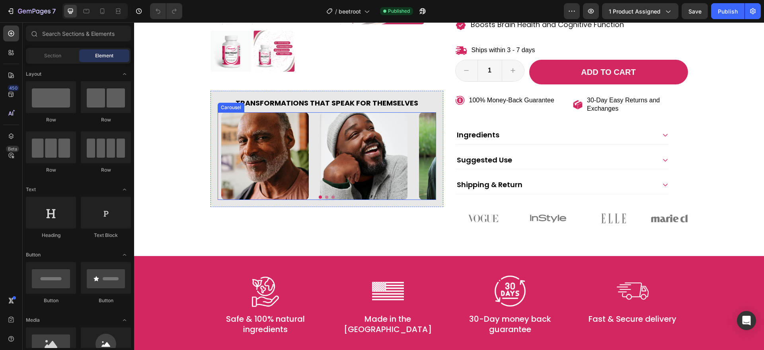
click at [331, 196] on button "Dot" at bounding box center [332, 196] width 3 height 3
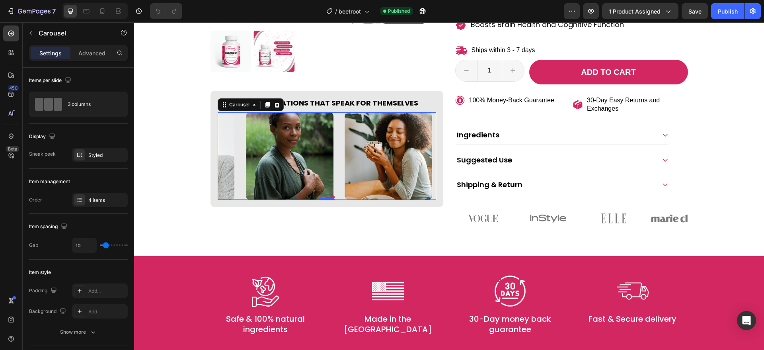
click at [325, 197] on button "Dot" at bounding box center [326, 196] width 3 height 3
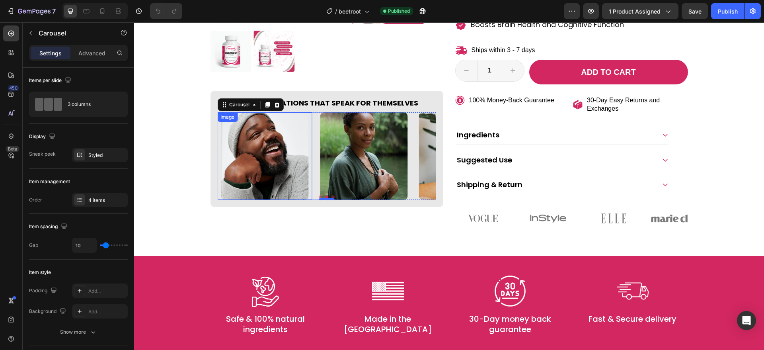
click at [292, 175] on img at bounding box center [265, 156] width 88 height 88
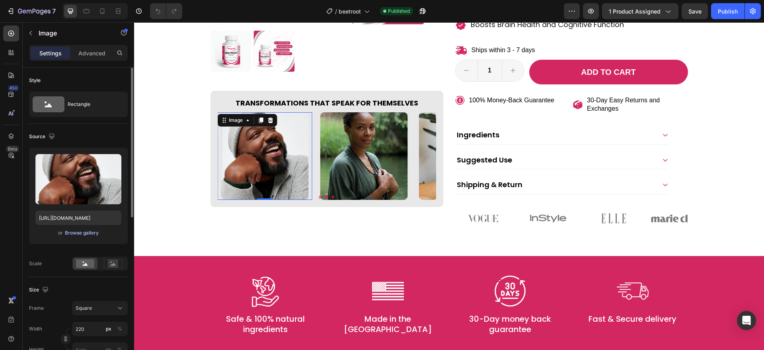
click at [94, 234] on div "Browse gallery" at bounding box center [82, 232] width 34 height 7
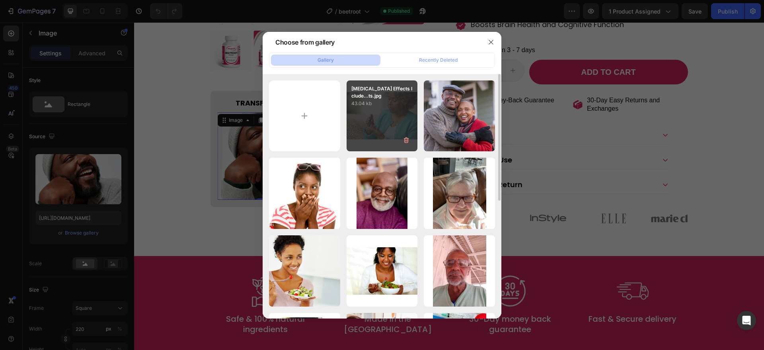
click at [382, 118] on div "[MEDICAL_DATA] Effects Iclude...ts.jpg 43.04 kb" at bounding box center [381, 115] width 71 height 71
type input "[URL][DOMAIN_NAME]"
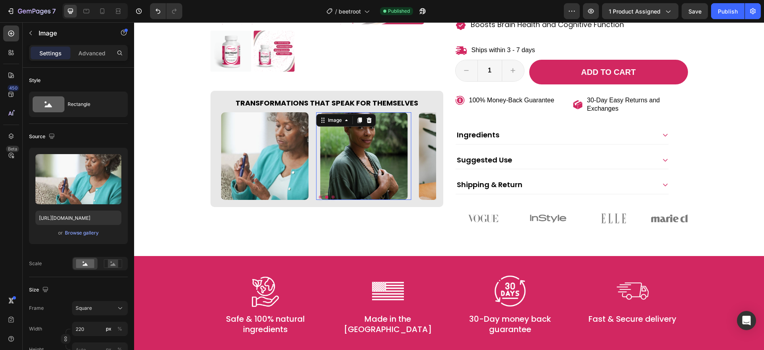
click at [363, 145] on img at bounding box center [364, 156] width 88 height 88
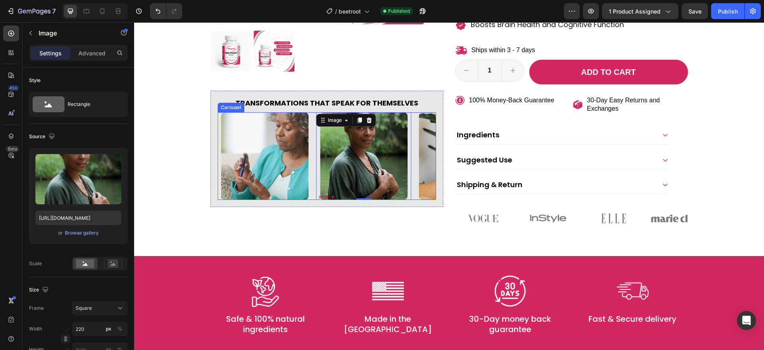
click at [331, 197] on button "Dot" at bounding box center [332, 196] width 3 height 3
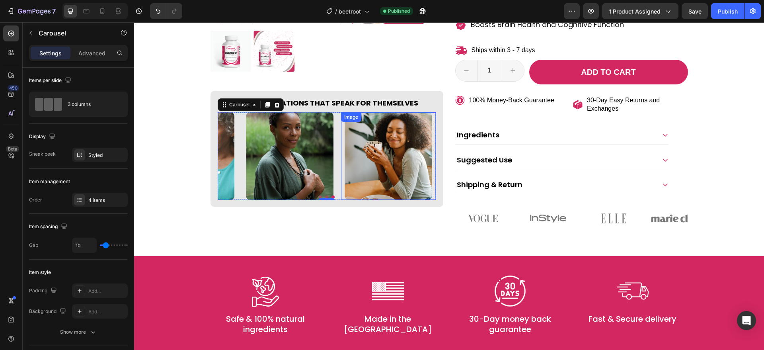
click at [369, 163] on img at bounding box center [388, 156] width 88 height 88
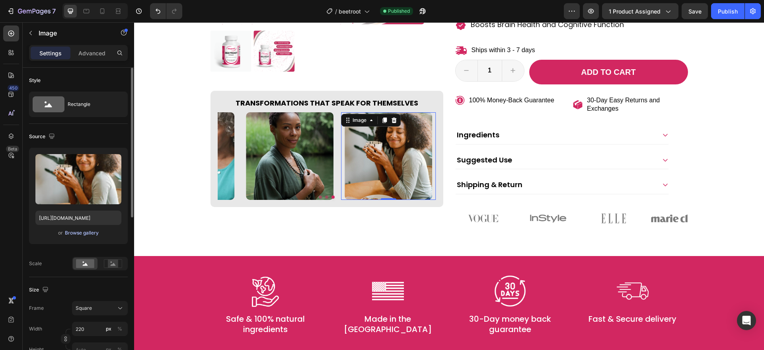
click at [88, 232] on div "Browse gallery" at bounding box center [82, 232] width 34 height 7
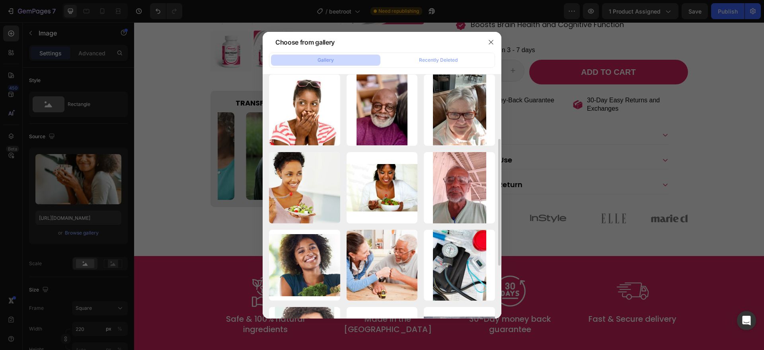
scroll to position [102, 0]
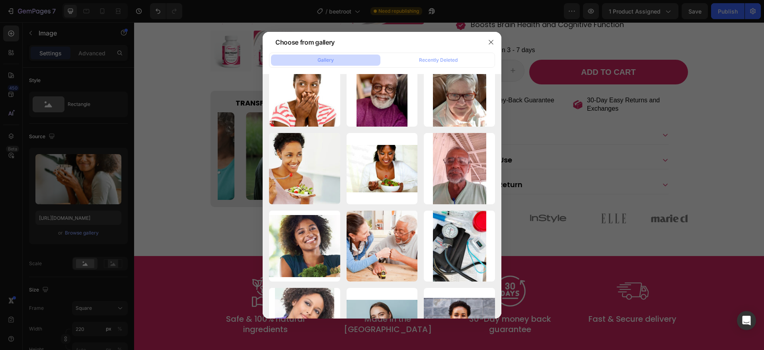
click at [549, 189] on div at bounding box center [382, 175] width 764 height 350
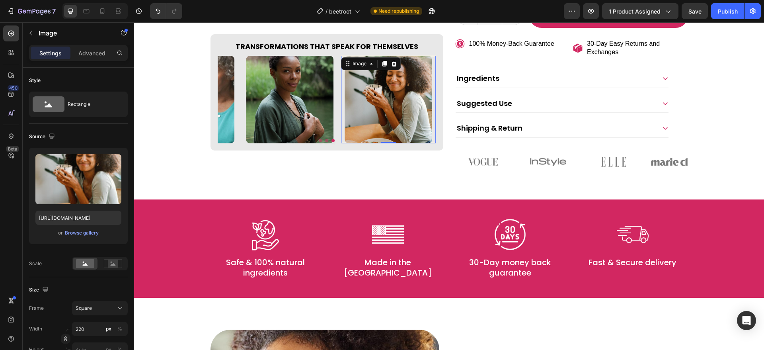
scroll to position [315, 0]
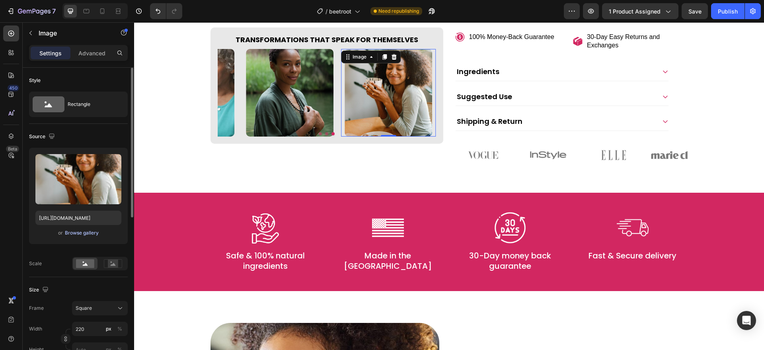
click at [86, 229] on button "Browse gallery" at bounding box center [81, 233] width 35 height 8
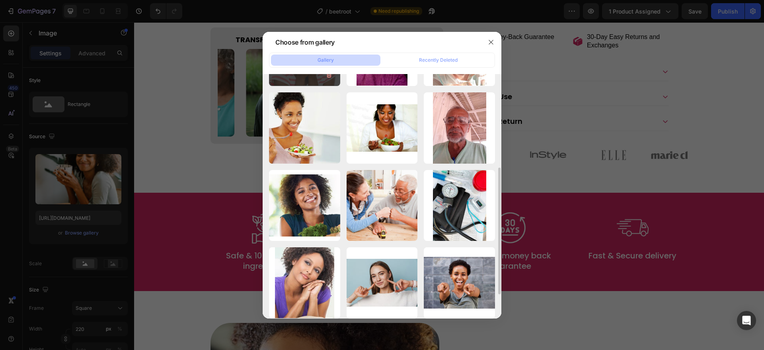
scroll to position [157, 0]
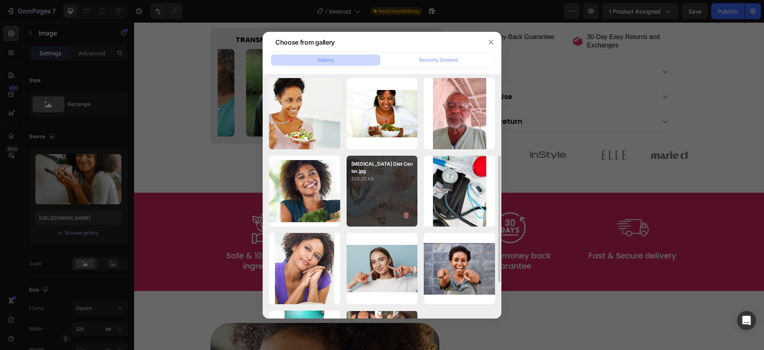
click at [391, 185] on div "[MEDICAL_DATA] Diet Center.jpg 100.20 kb" at bounding box center [381, 191] width 71 height 71
type input "[URL][DOMAIN_NAME]"
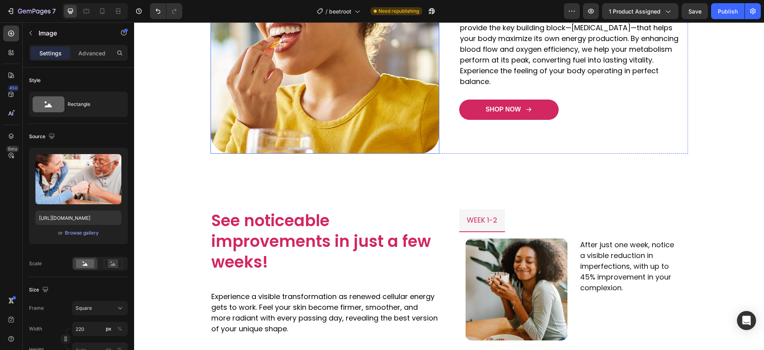
scroll to position [786, 0]
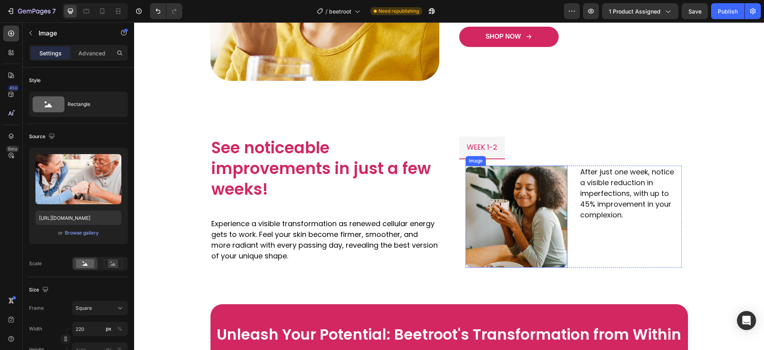
click at [536, 194] on img at bounding box center [516, 216] width 102 height 102
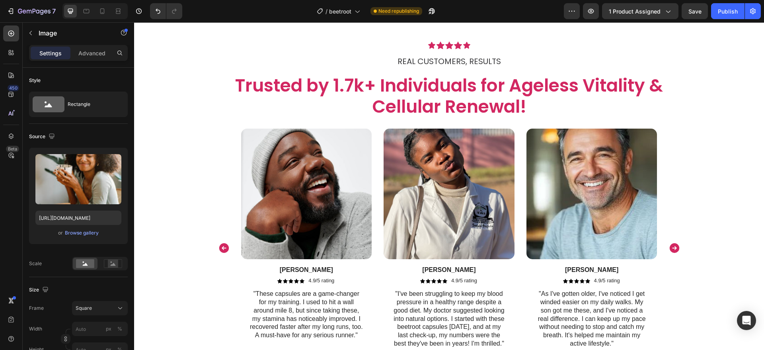
scroll to position [1390, 0]
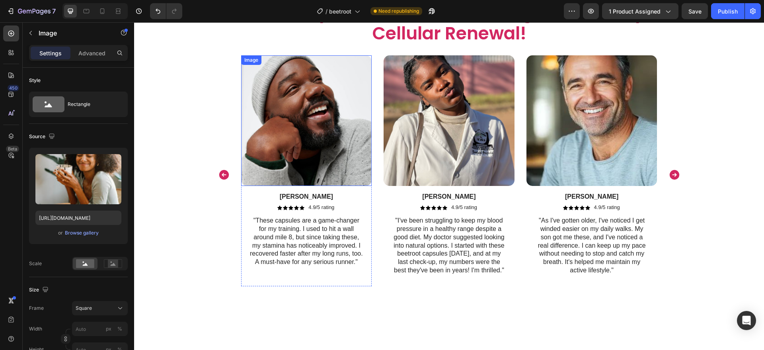
click at [320, 186] on img at bounding box center [306, 120] width 131 height 131
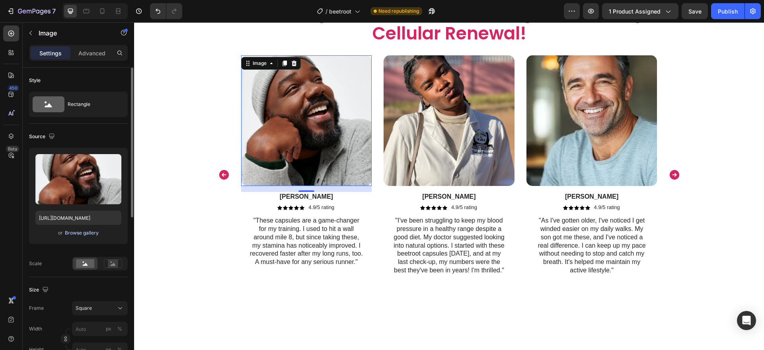
click at [78, 231] on div "Browse gallery" at bounding box center [82, 232] width 34 height 7
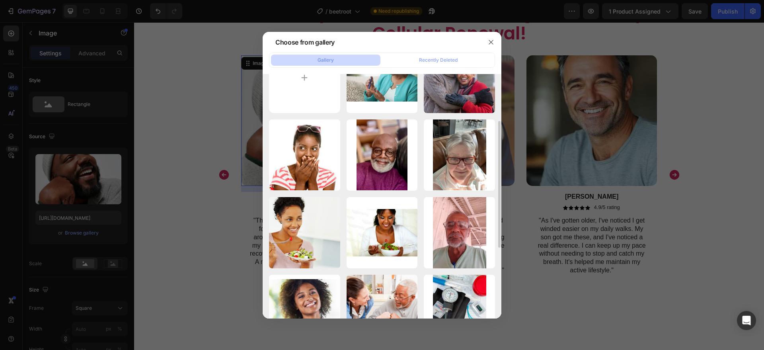
scroll to position [56, 0]
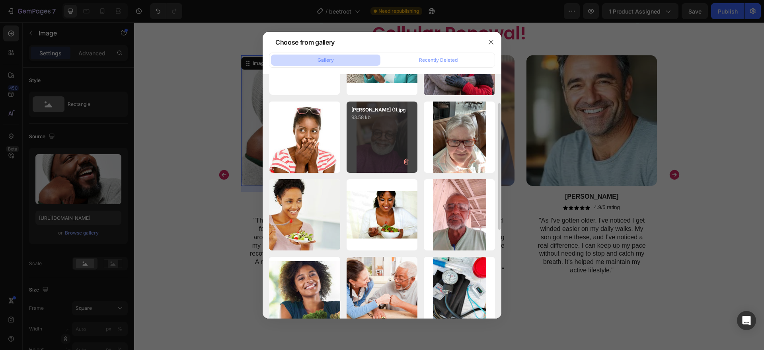
click at [364, 140] on div "[PERSON_NAME] (1).jpg 93.58 kb" at bounding box center [381, 136] width 71 height 71
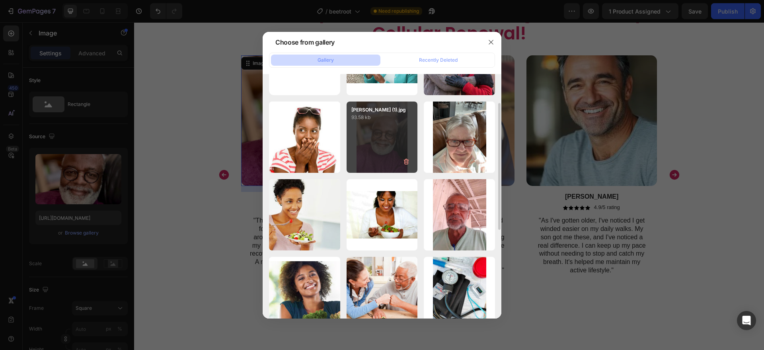
type input "[URL][DOMAIN_NAME]"
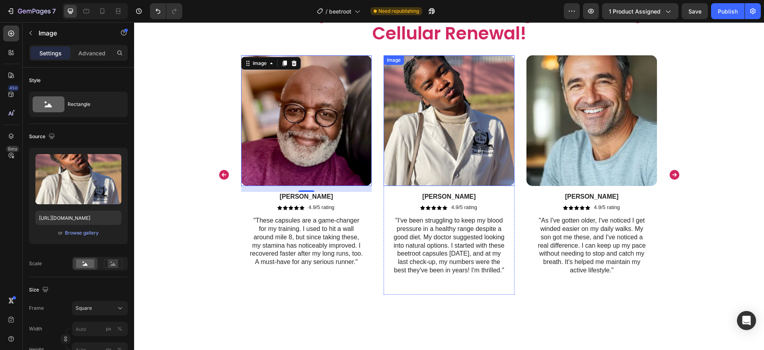
click at [432, 186] on img at bounding box center [448, 120] width 131 height 131
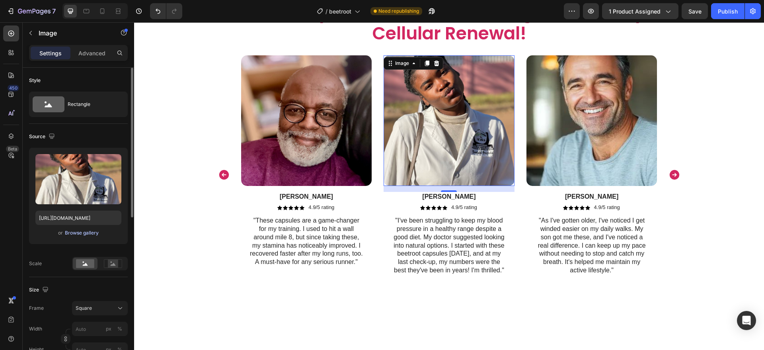
click at [82, 233] on div "Browse gallery" at bounding box center [82, 232] width 34 height 7
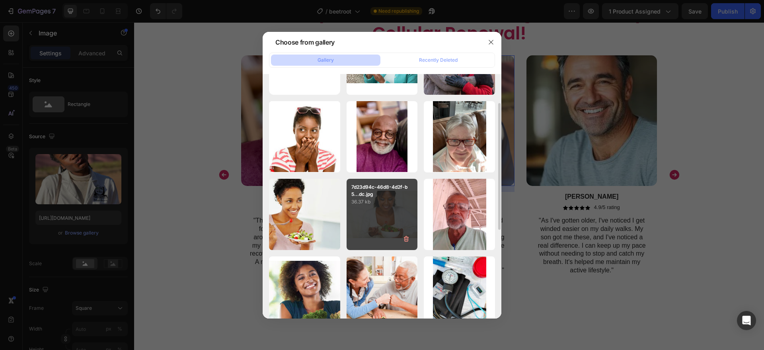
scroll to position [63, 0]
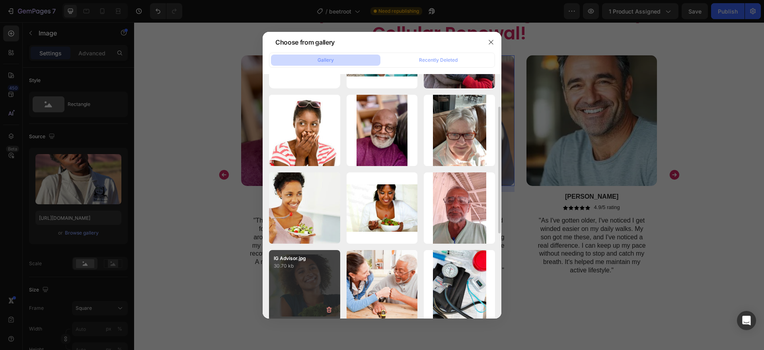
click at [321, 266] on p "30.70 kb" at bounding box center [305, 266] width 62 height 8
type input "[URL][DOMAIN_NAME]"
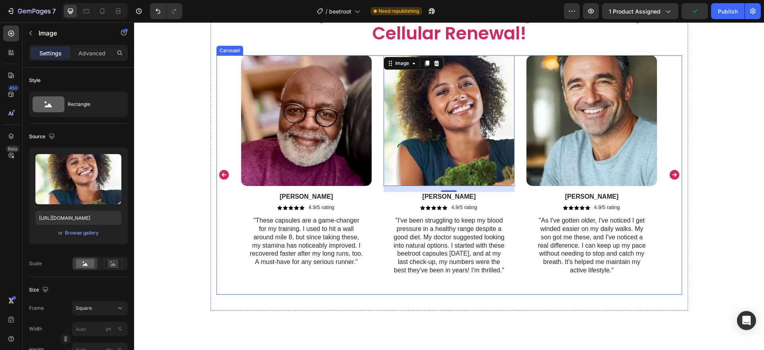
click at [670, 179] on icon "Carousel Next Arrow" at bounding box center [674, 175] width 10 height 10
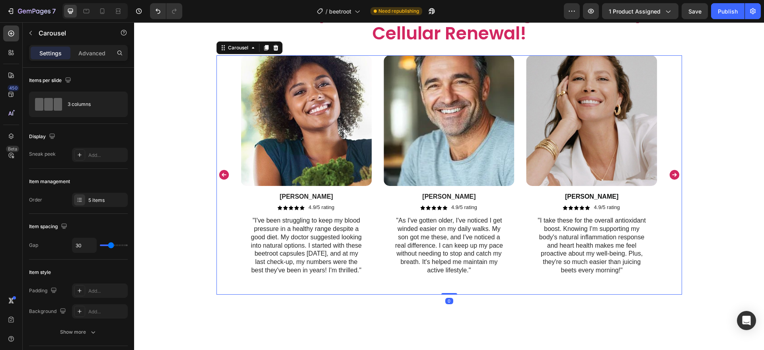
click at [670, 179] on icon "Carousel Next Arrow" at bounding box center [674, 175] width 10 height 10
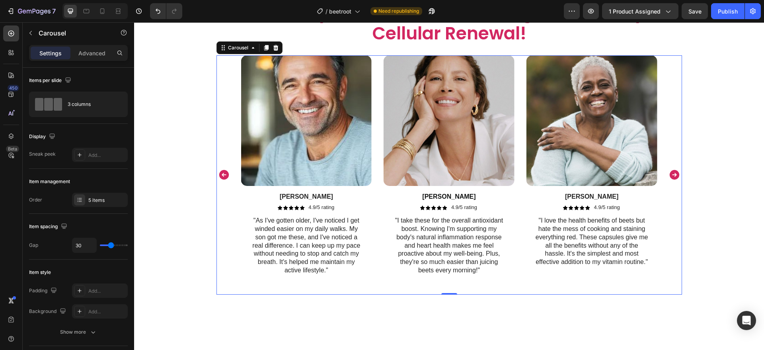
click at [670, 179] on icon "Carousel Next Arrow" at bounding box center [674, 175] width 10 height 10
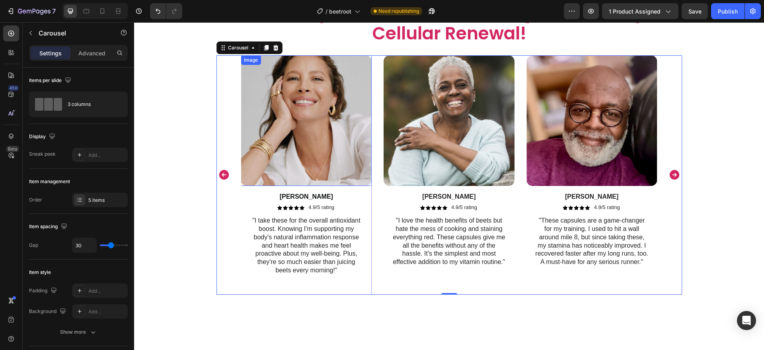
click at [343, 186] on img at bounding box center [306, 120] width 131 height 131
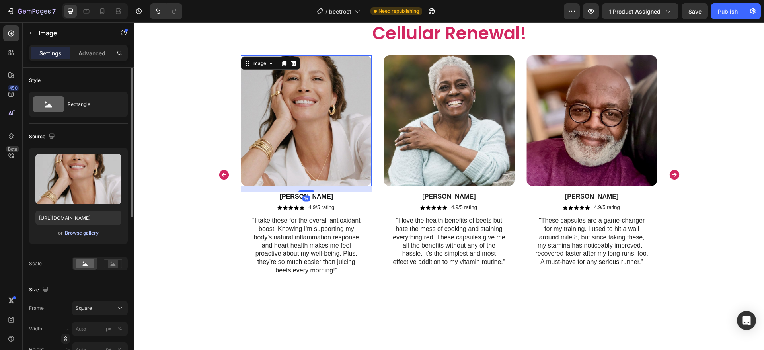
click at [97, 234] on div "Browse gallery" at bounding box center [82, 232] width 34 height 7
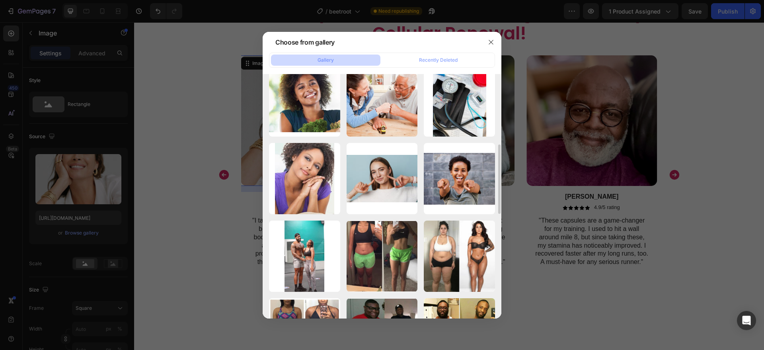
scroll to position [245, 0]
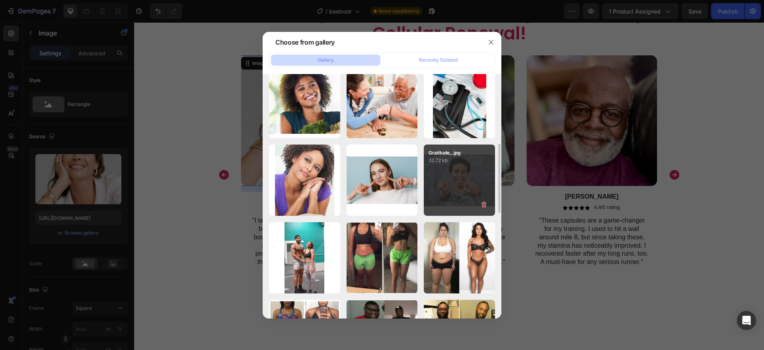
click at [471, 181] on div "Gratitude_.jpg 32.72 kb" at bounding box center [459, 179] width 71 height 71
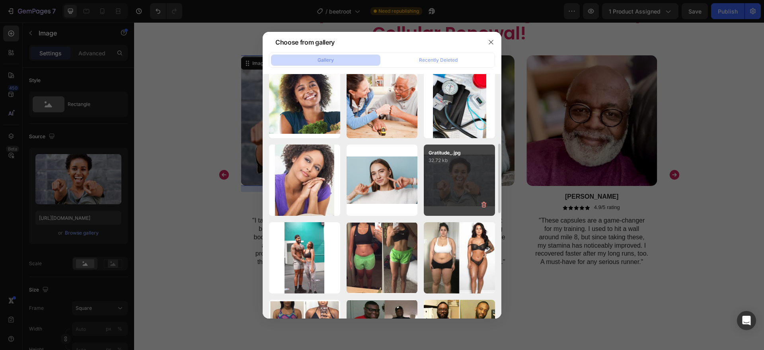
type input "[URL][DOMAIN_NAME]"
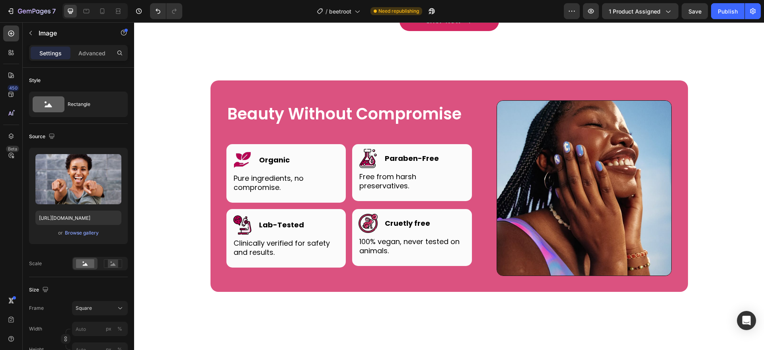
scroll to position [2174, 0]
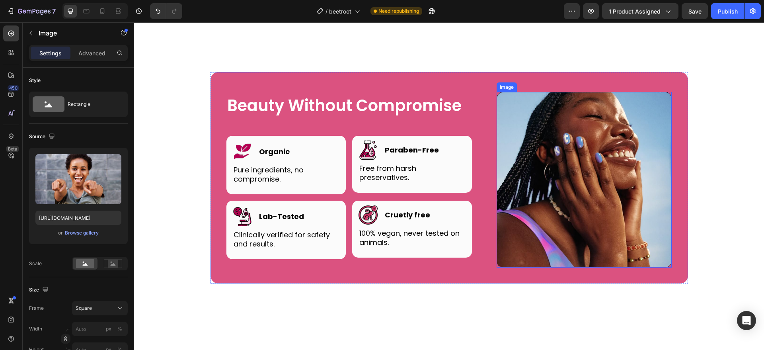
click at [565, 179] on img at bounding box center [583, 179] width 175 height 175
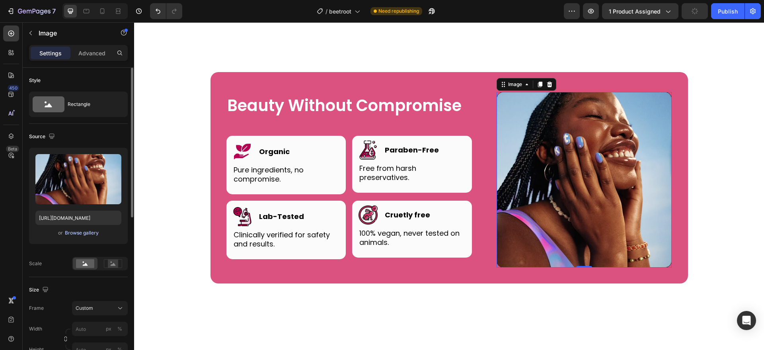
click at [87, 233] on div "Browse gallery" at bounding box center [82, 232] width 34 height 7
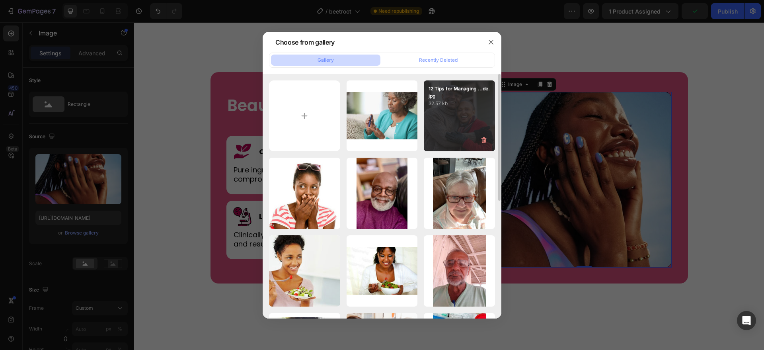
click at [434, 130] on div "12 Tips for Managing ...de.jpg 32.57 kb" at bounding box center [459, 115] width 71 height 71
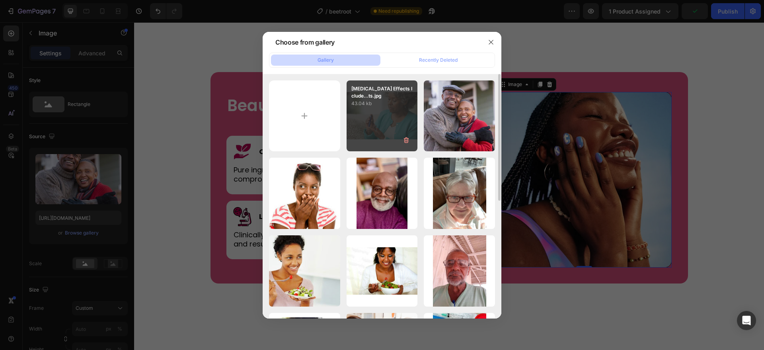
type input "[URL][DOMAIN_NAME]"
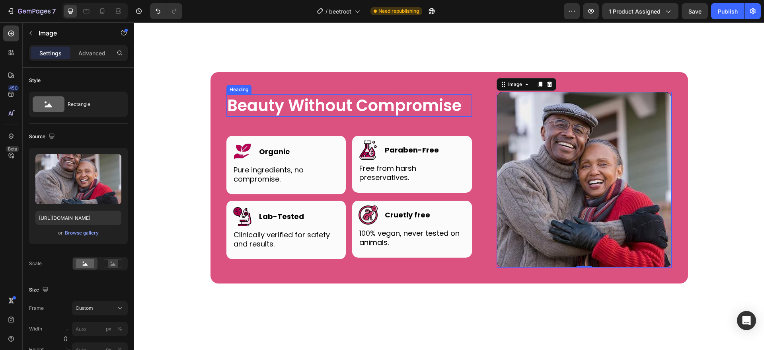
click at [251, 117] on h2 "Beauty Without Compromise" at bounding box center [348, 105] width 245 height 22
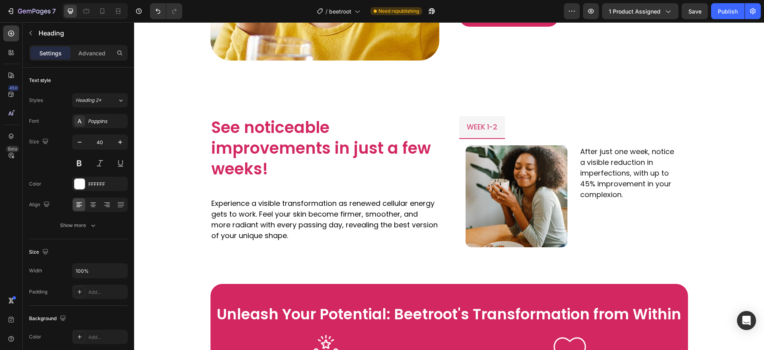
scroll to position [804, 0]
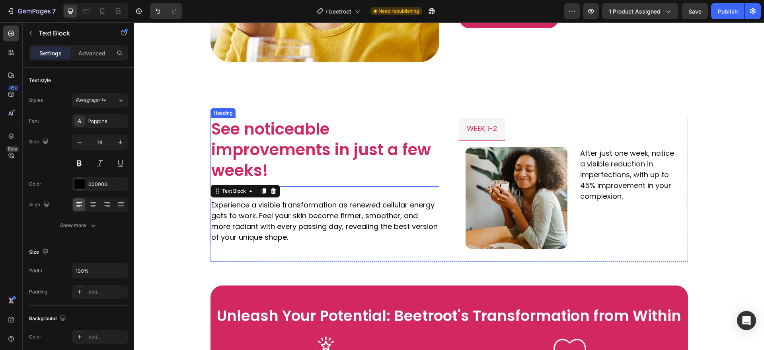
drag, startPoint x: 414, startPoint y: 211, endPoint x: 358, endPoint y: 171, distance: 68.8
click at [358, 171] on div "See noticeable improvements in just a few weeks! Heading Experience a visible t…" at bounding box center [324, 190] width 229 height 144
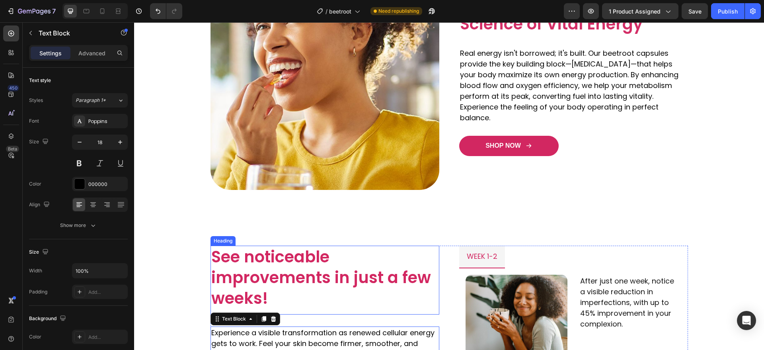
scroll to position [675, 0]
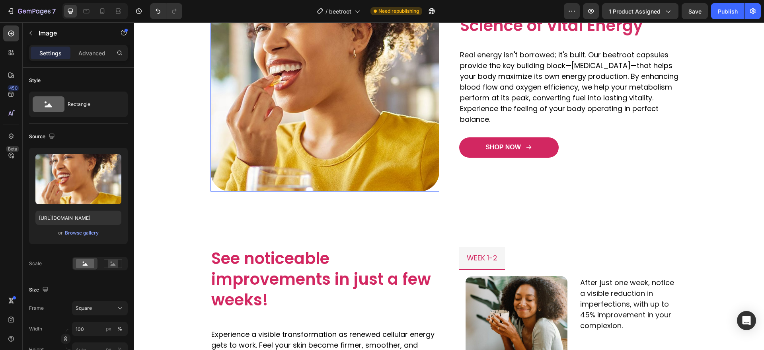
click at [325, 89] on img at bounding box center [324, 77] width 229 height 229
click at [82, 231] on div "Browse gallery" at bounding box center [82, 232] width 34 height 7
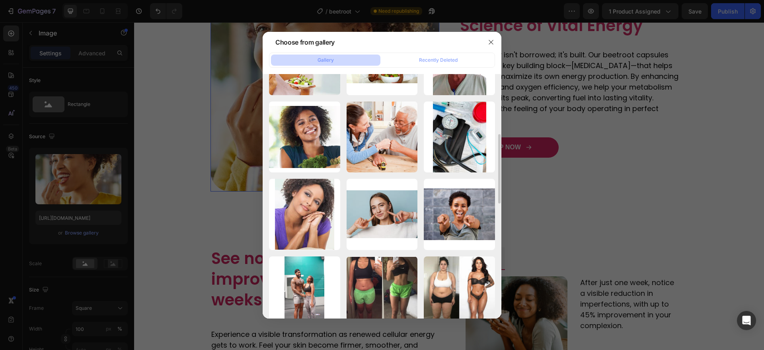
scroll to position [231, 0]
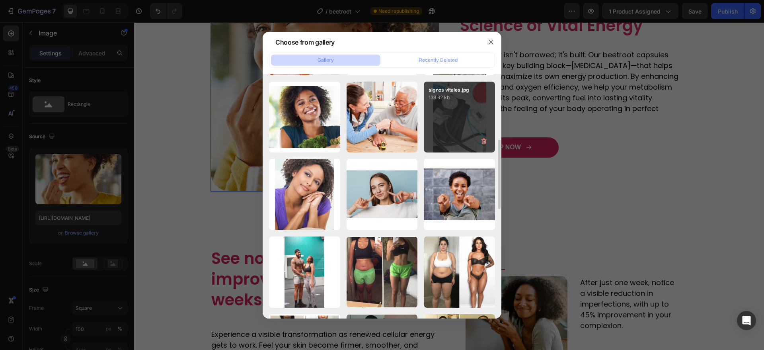
click at [455, 130] on div "signos vitales.jpg 139.92 kb" at bounding box center [459, 117] width 71 height 71
type input "[URL][DOMAIN_NAME]"
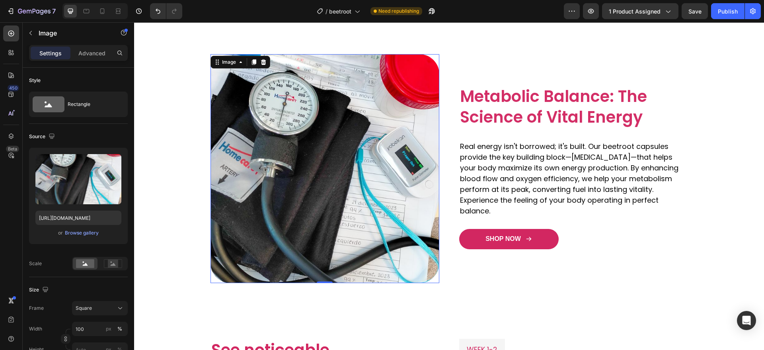
scroll to position [511, 0]
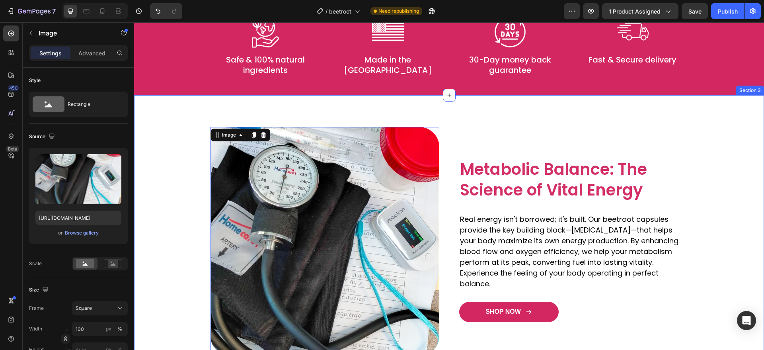
click at [358, 112] on div "Image Metabolic Balance: The Science of Vital Energy Heading Real energy isn't …" at bounding box center [449, 241] width 630 height 292
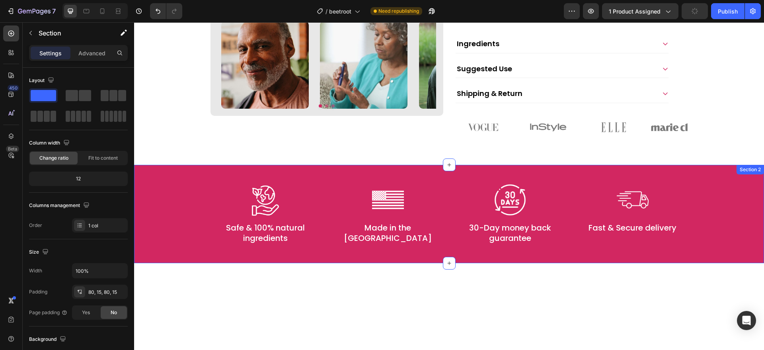
scroll to position [224, 0]
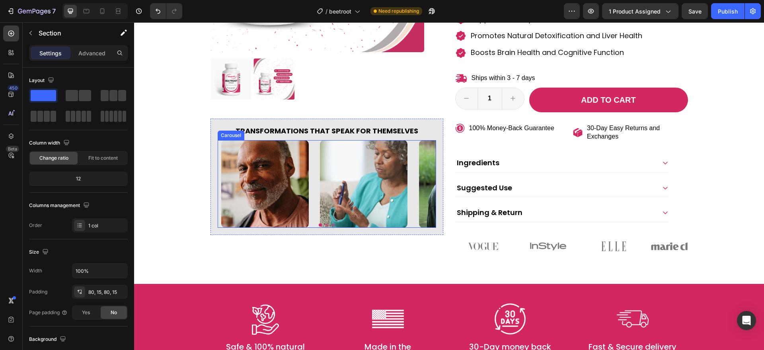
click at [331, 223] on button "Dot" at bounding box center [332, 224] width 3 height 3
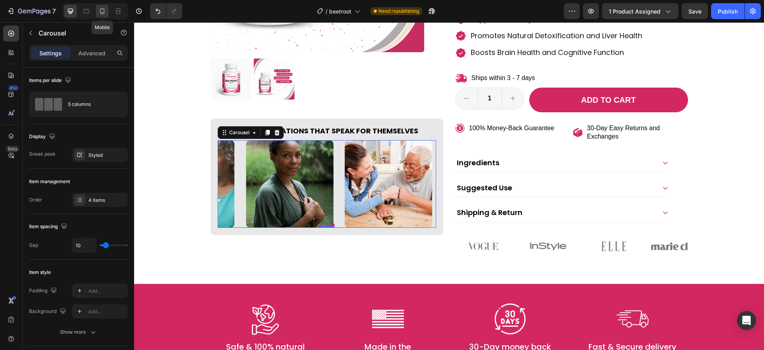
click at [103, 16] on div at bounding box center [102, 11] width 13 height 13
type input "100%"
type input "15"
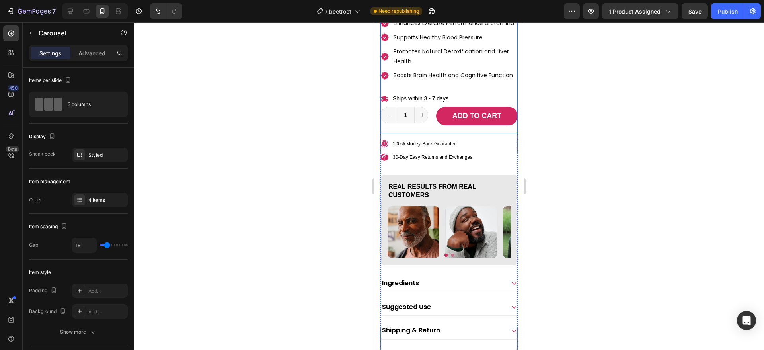
scroll to position [501, 0]
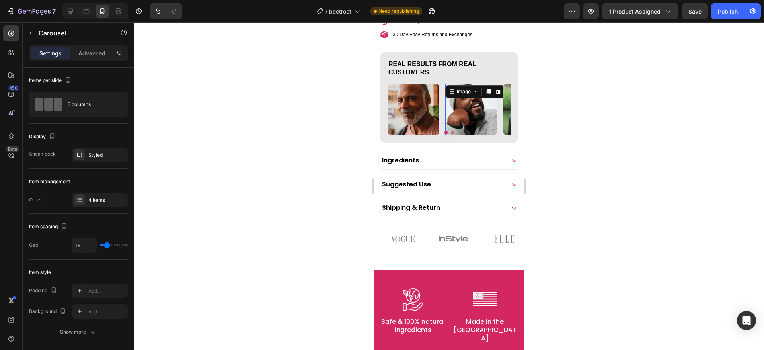
click at [467, 132] on img at bounding box center [471, 110] width 52 height 52
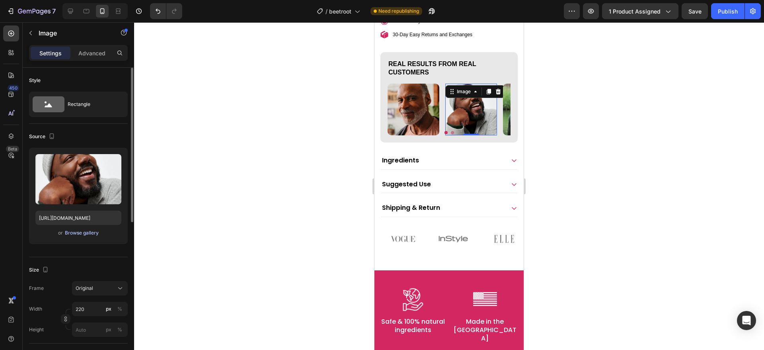
click at [93, 229] on div "Browse gallery" at bounding box center [82, 232] width 34 height 7
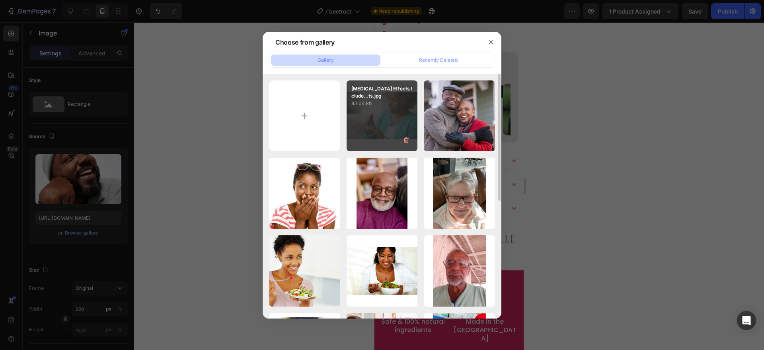
click at [393, 122] on div "[MEDICAL_DATA] Effects Iclude...ts.jpg 43.04 kb" at bounding box center [381, 115] width 71 height 71
type input "[URL][DOMAIN_NAME]"
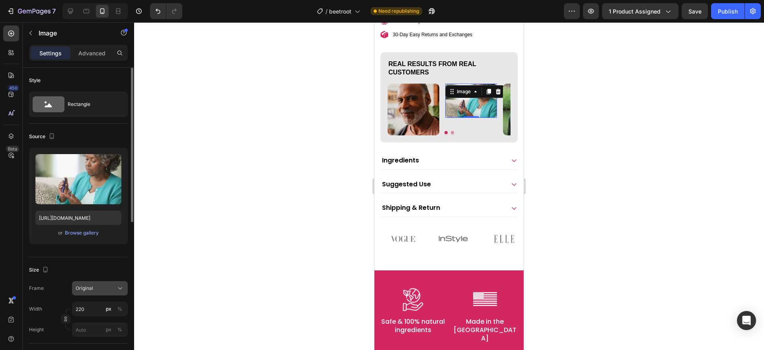
click at [93, 284] on div "Original" at bounding box center [100, 288] width 49 height 8
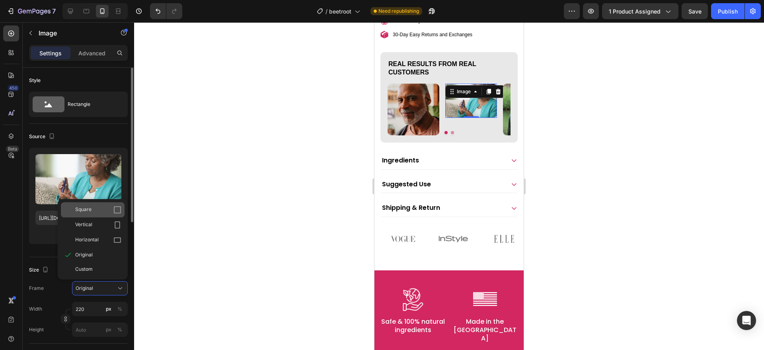
click at [106, 208] on div "Square" at bounding box center [98, 210] width 46 height 8
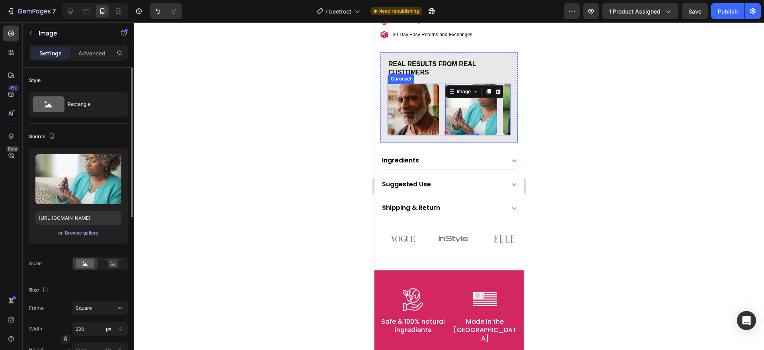
click at [451, 134] on button "Dot" at bounding box center [452, 132] width 3 height 3
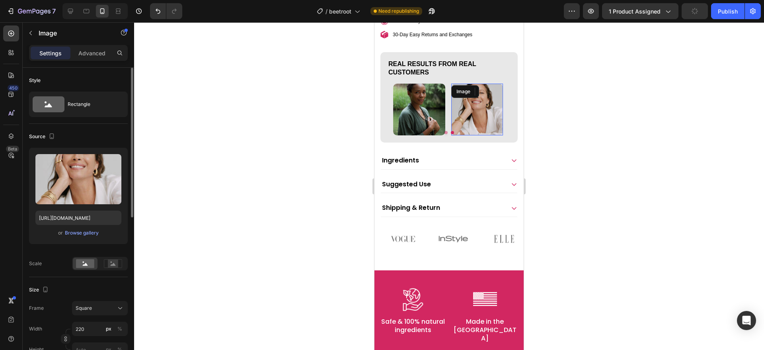
click at [460, 129] on img at bounding box center [477, 110] width 52 height 52
click at [95, 230] on div "Browse gallery" at bounding box center [82, 232] width 34 height 7
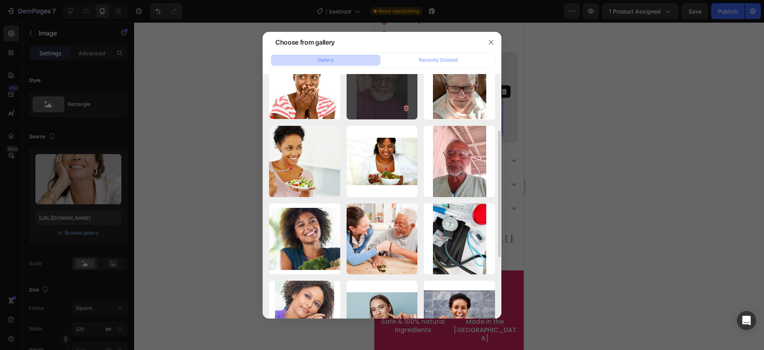
scroll to position [138, 0]
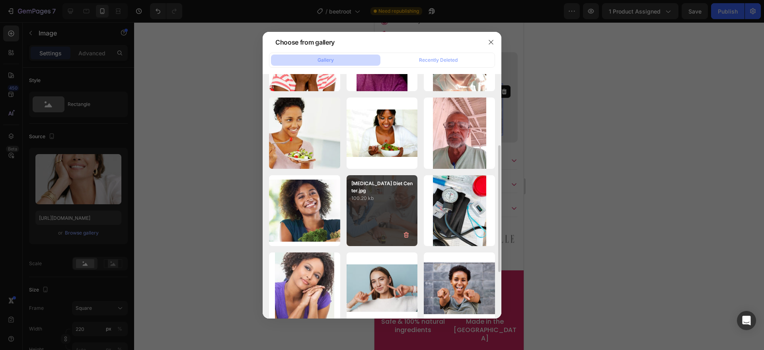
click at [389, 198] on div "[MEDICAL_DATA] Diet Center.jpg 100.20 kb" at bounding box center [381, 210] width 71 height 71
type input "[URL][DOMAIN_NAME]"
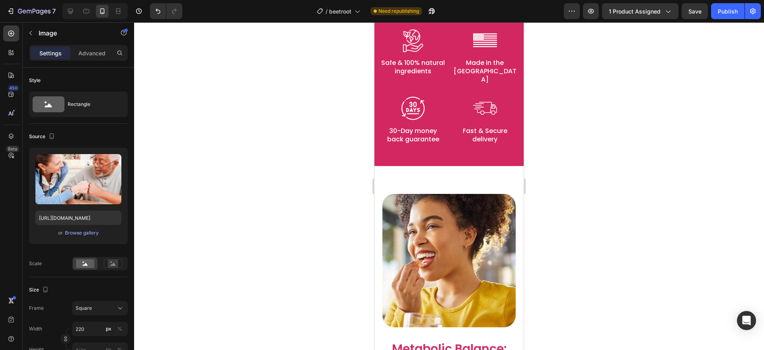
scroll to position [823, 0]
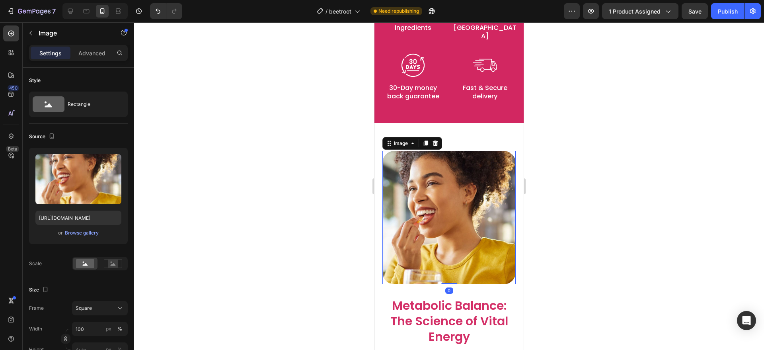
click at [406, 197] on img at bounding box center [448, 217] width 133 height 133
click at [91, 233] on div "Browse gallery" at bounding box center [82, 232] width 34 height 7
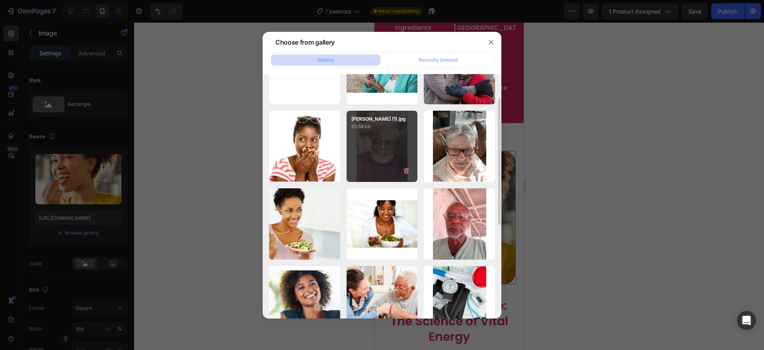
scroll to position [97, 0]
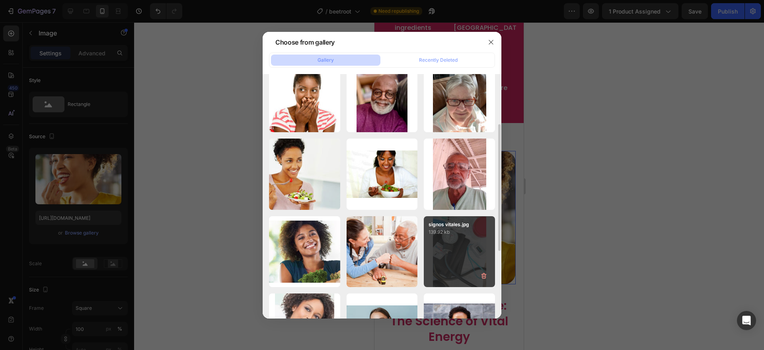
click at [457, 228] on p "139.92 kb" at bounding box center [459, 232] width 62 height 8
type input "[URL][DOMAIN_NAME]"
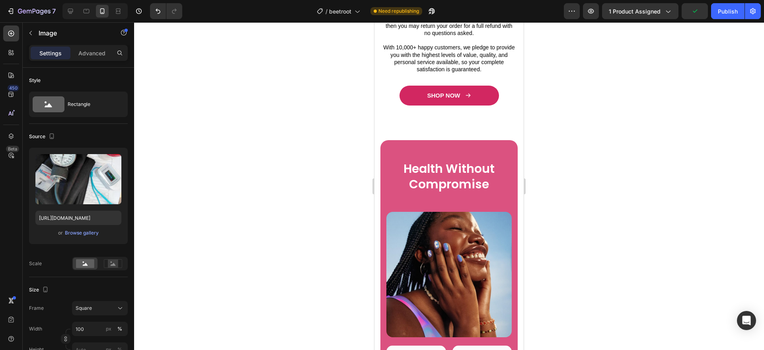
scroll to position [3014, 0]
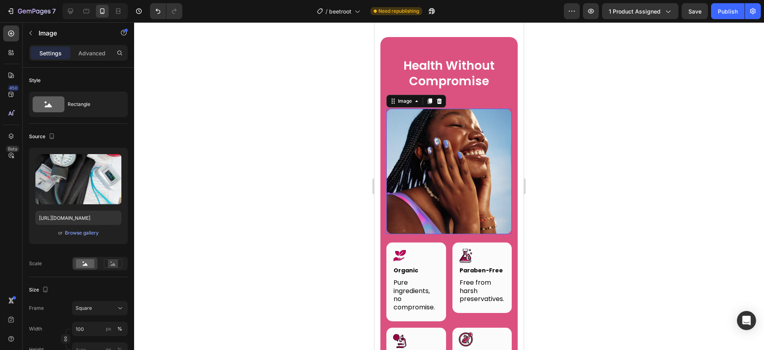
click at [449, 227] on img at bounding box center [448, 171] width 125 height 125
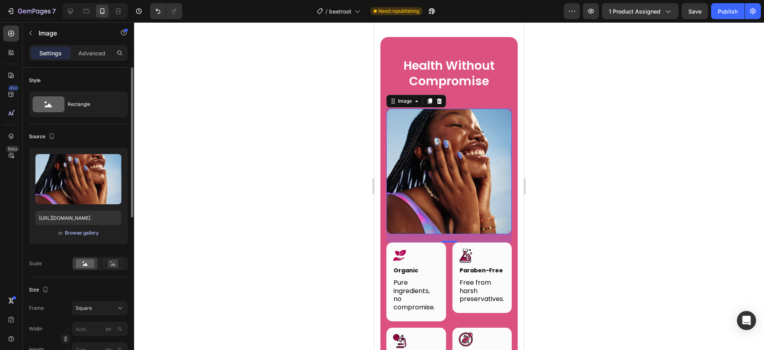
click at [84, 229] on div "Browse gallery" at bounding box center [82, 232] width 34 height 7
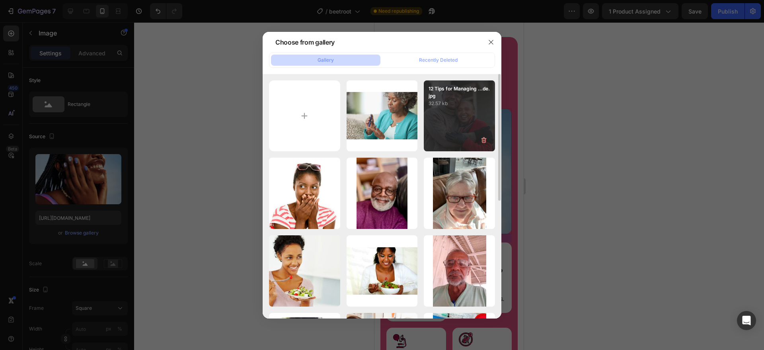
click at [474, 111] on div "12 Tips for Managing ...de.jpg 32.57 kb" at bounding box center [459, 115] width 71 height 71
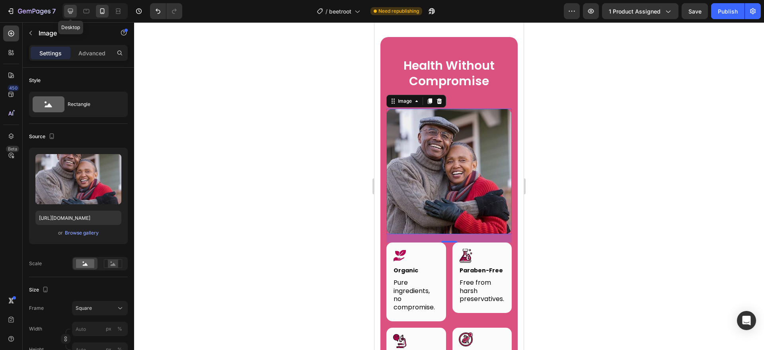
click at [71, 14] on icon at bounding box center [70, 11] width 8 height 8
type input "[URL][DOMAIN_NAME]"
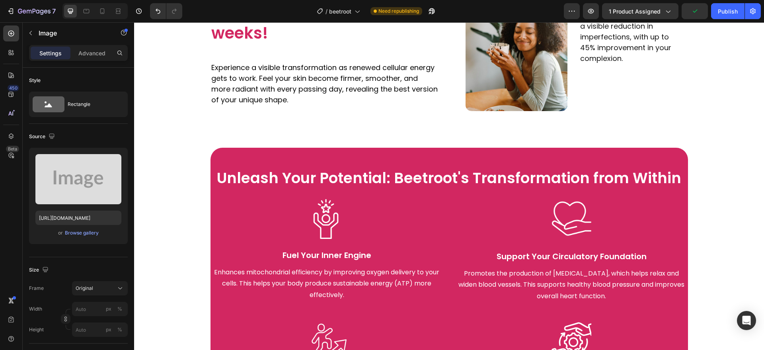
scroll to position [1249, 0]
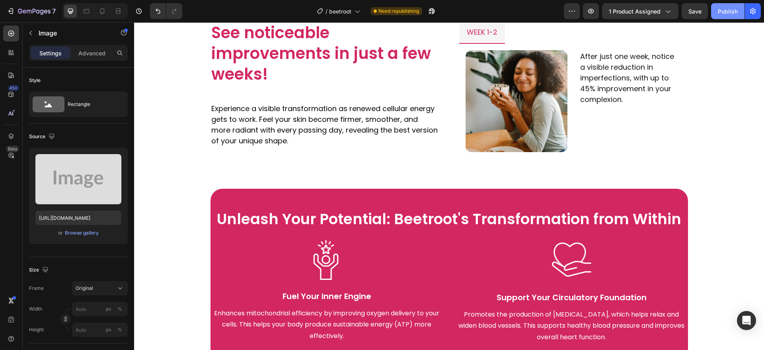
click at [721, 8] on div "Publish" at bounding box center [728, 11] width 20 height 8
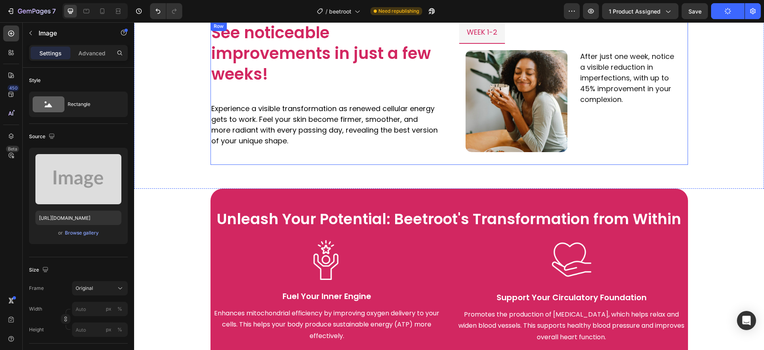
scroll to position [1237, 0]
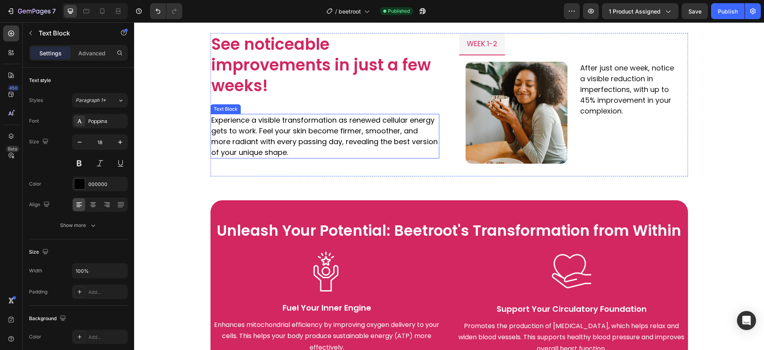
click at [274, 154] on p "Experience a visible transformation as renewed cellular energy gets to work. Fe…" at bounding box center [324, 136] width 227 height 43
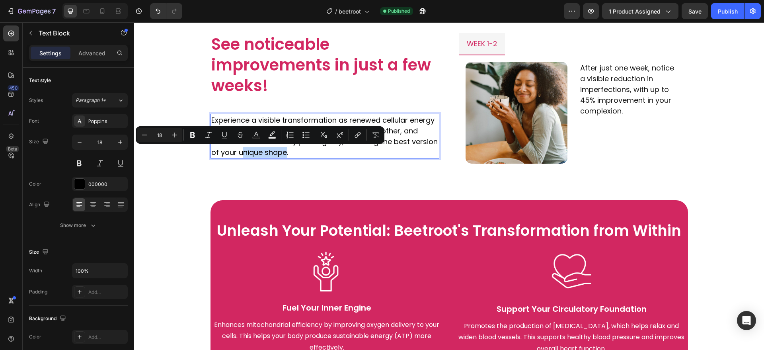
drag, startPoint x: 274, startPoint y: 154, endPoint x: 231, endPoint y: 153, distance: 43.0
click at [231, 153] on p "Experience a visible transformation as renewed cellular energy gets to work. Fe…" at bounding box center [324, 136] width 227 height 43
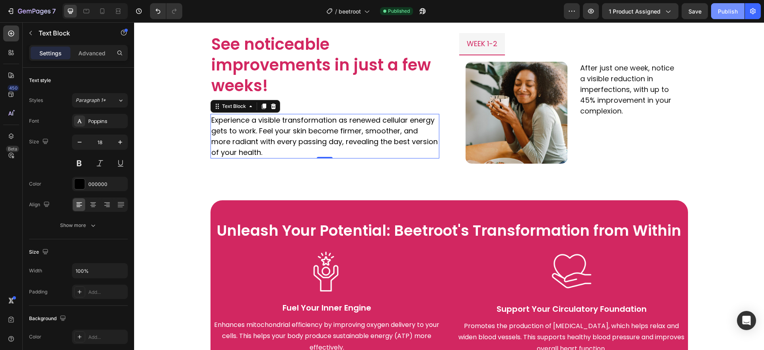
click at [727, 12] on div "Publish" at bounding box center [728, 11] width 20 height 8
